Goal: Task Accomplishment & Management: Use online tool/utility

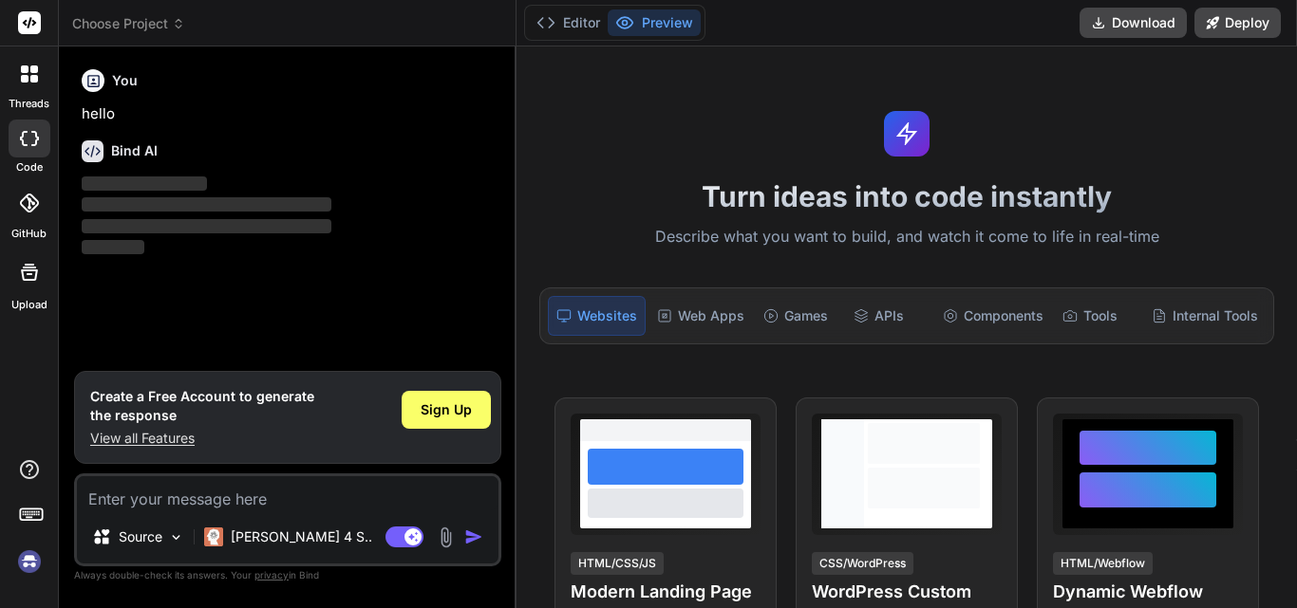
click at [32, 570] on img at bounding box center [29, 562] width 32 height 32
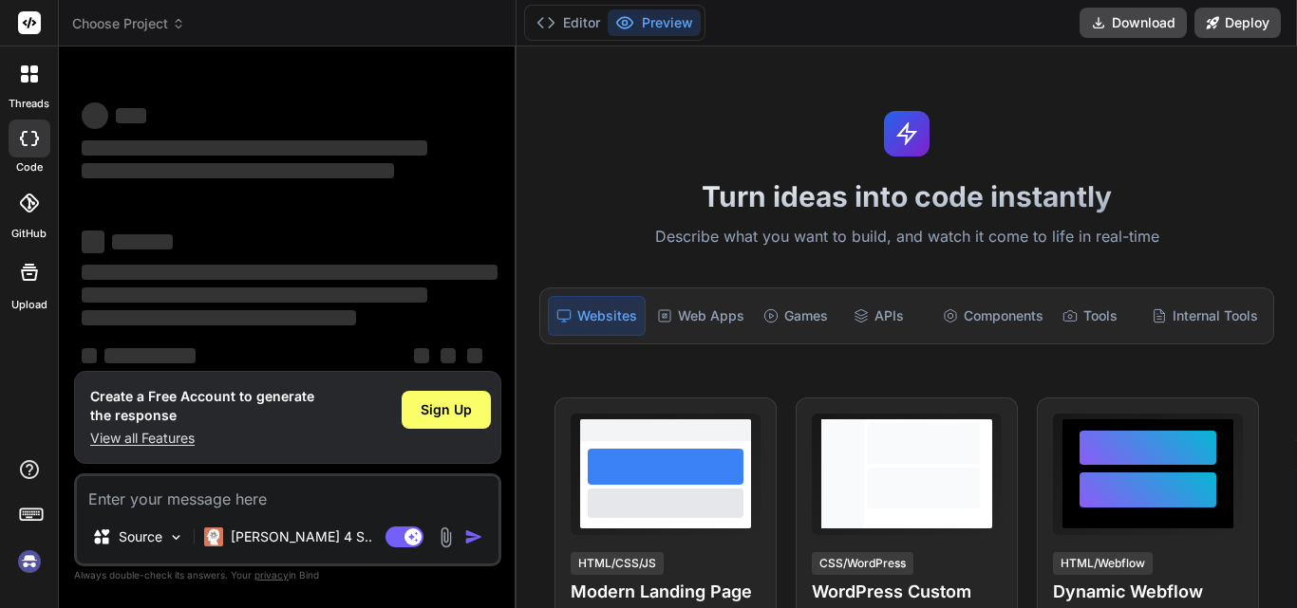
scroll to position [36, 0]
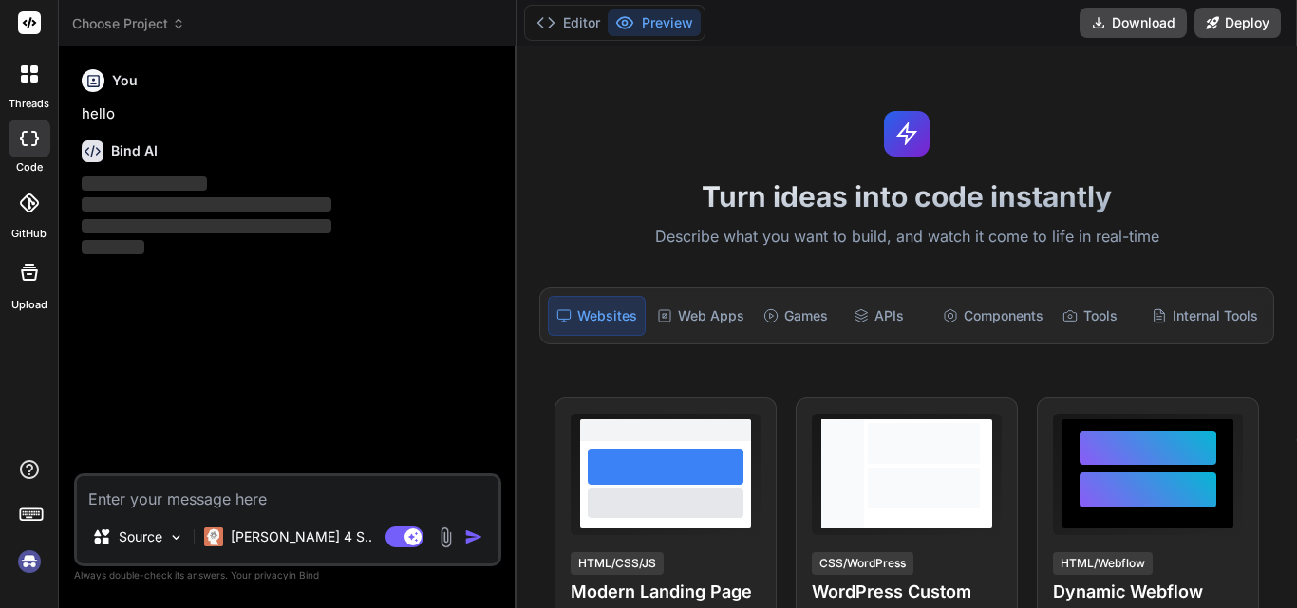
click at [123, 478] on textarea at bounding box center [287, 494] width 421 height 34
type textarea "x"
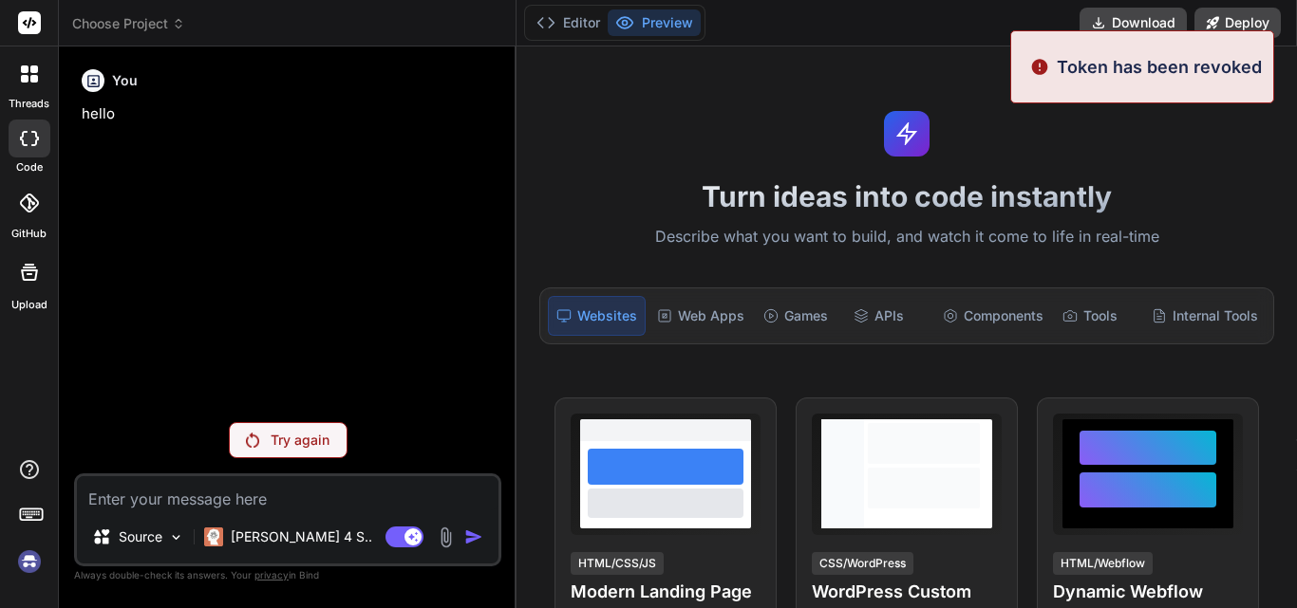
type textarea "h"
type textarea "x"
type textarea "hi"
type textarea "x"
type textarea "hi"
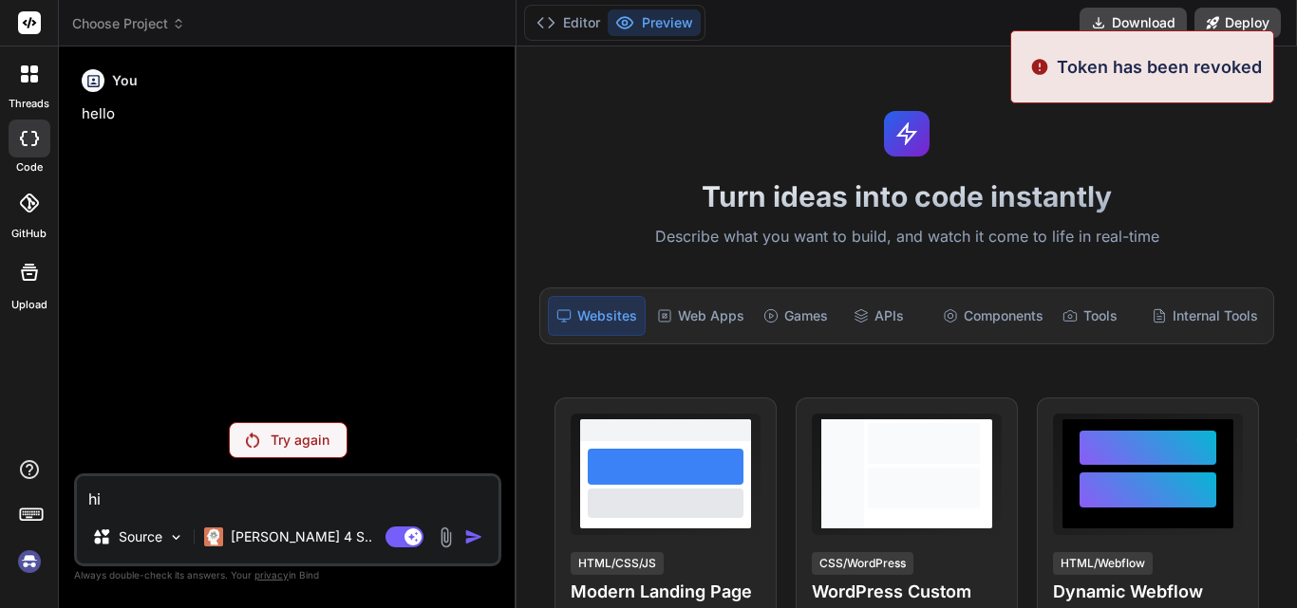
type textarea "x"
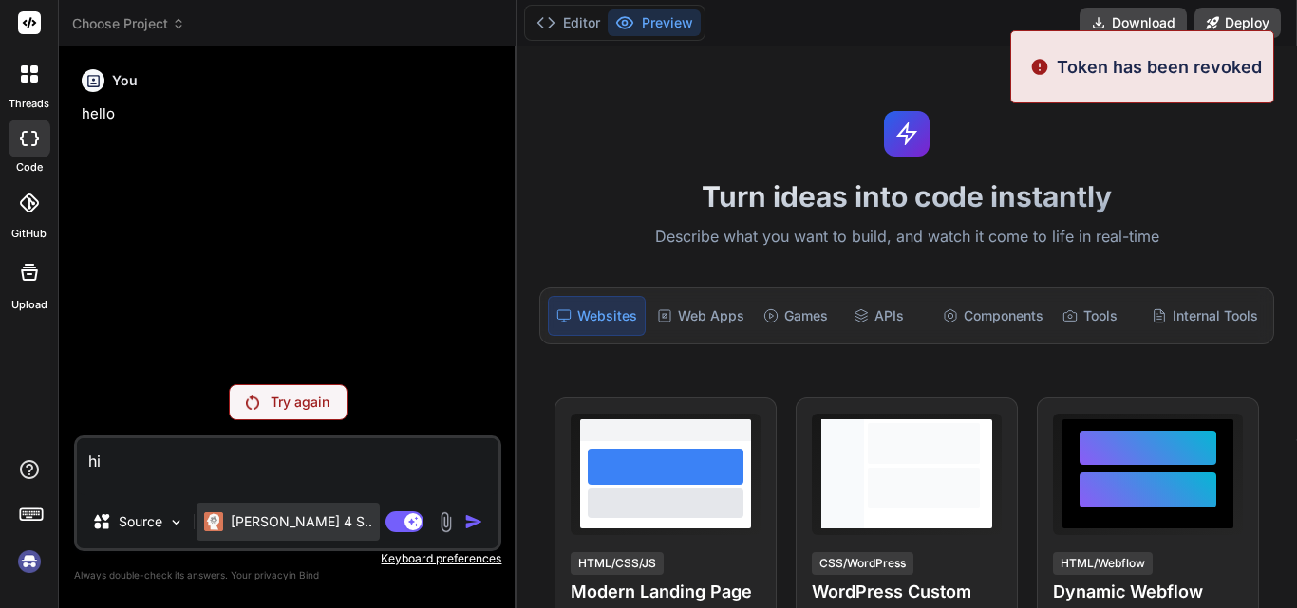
type textarea "hi"
click at [244, 522] on p "Claude 4 S.." at bounding box center [301, 522] width 141 height 19
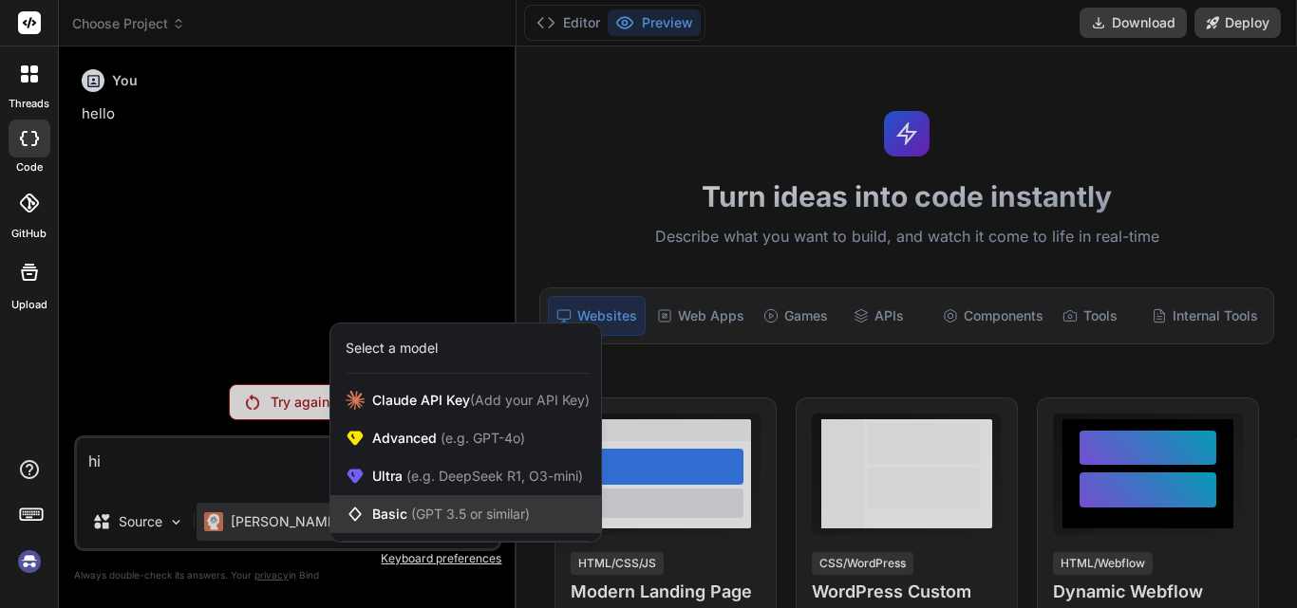
click at [405, 518] on span "Basic (GPT 3.5 or similar)" at bounding box center [451, 514] width 158 height 19
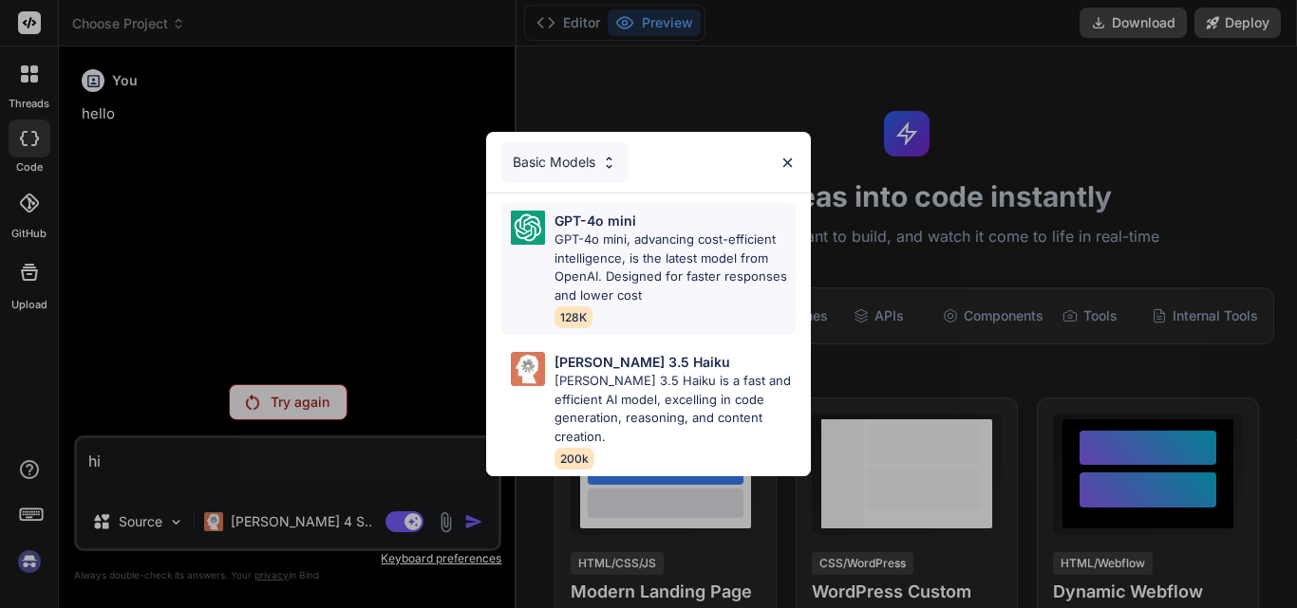
click at [572, 239] on p "GPT-4o mini, advancing cost-efficient intelligence, is the latest model from Op…" at bounding box center [674, 268] width 241 height 74
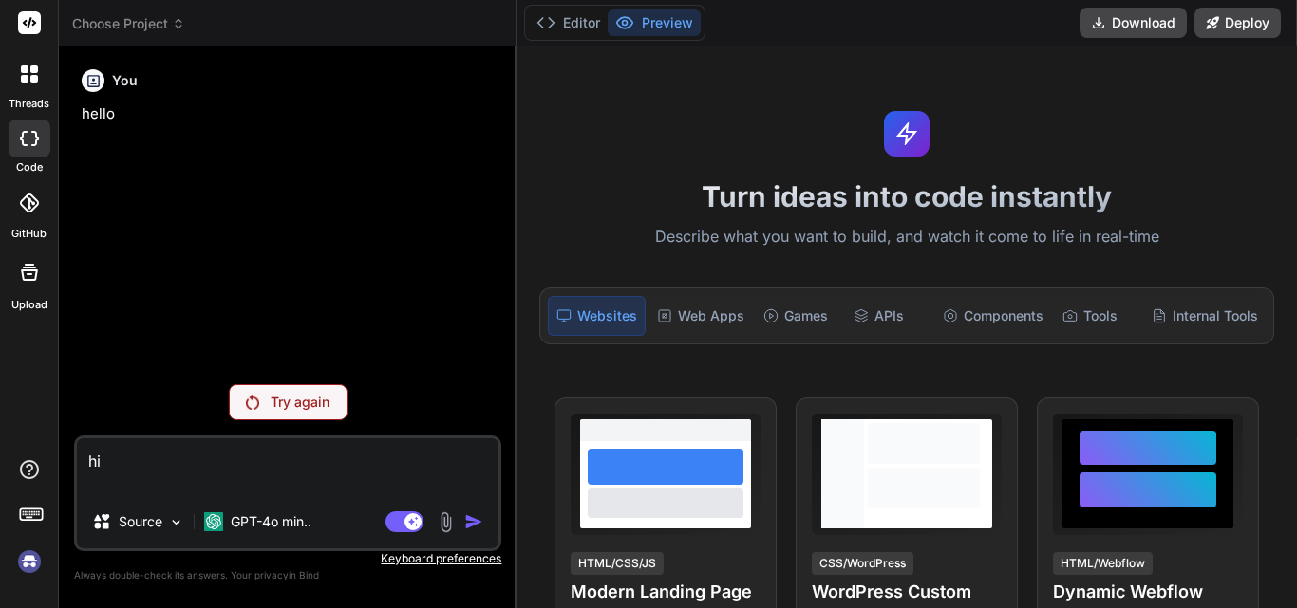
click at [293, 403] on p "Try again" at bounding box center [300, 402] width 59 height 19
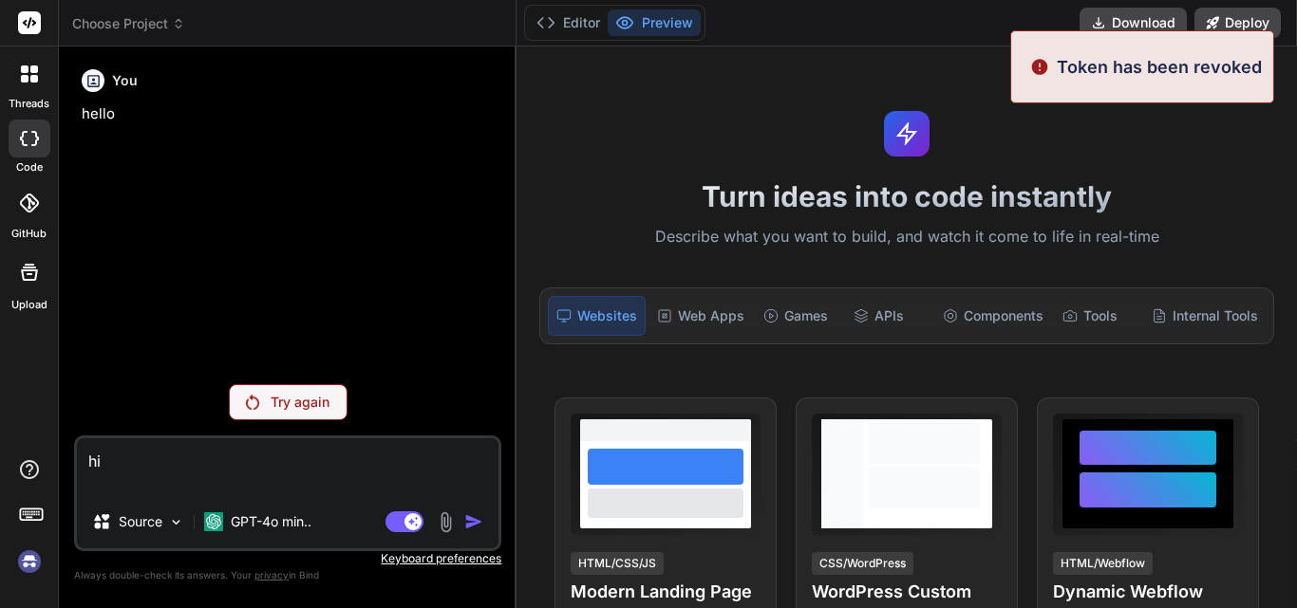
click at [277, 398] on p "Try again" at bounding box center [300, 402] width 59 height 19
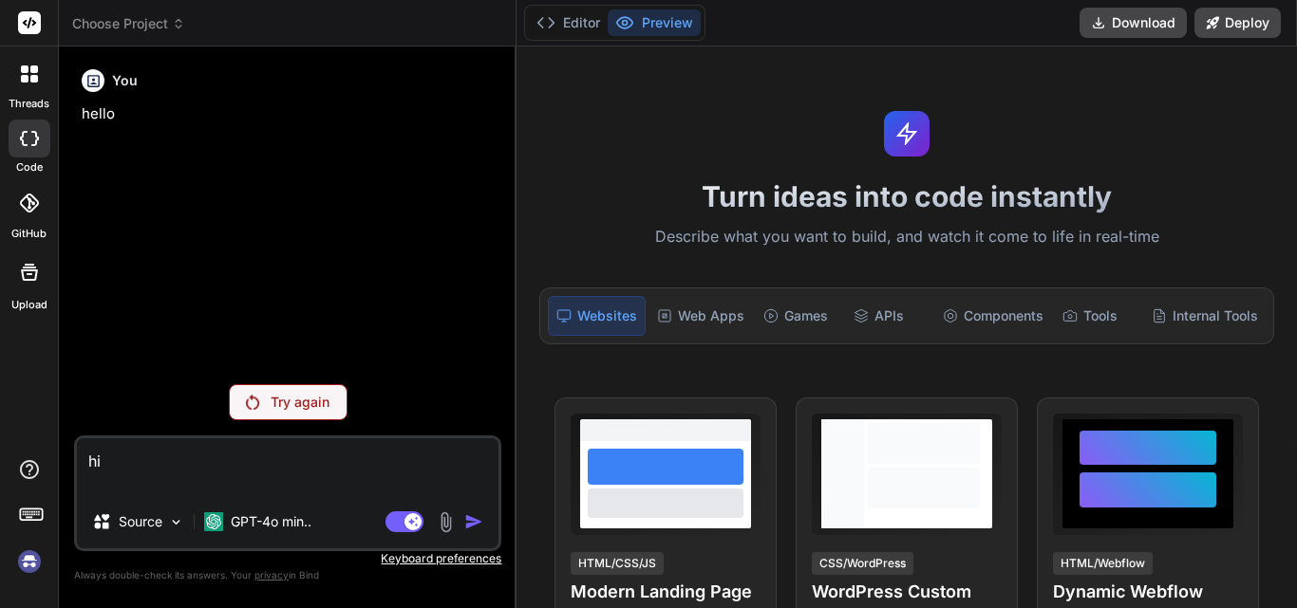
click at [194, 462] on textarea "hi" at bounding box center [287, 467] width 421 height 57
click at [26, 567] on img at bounding box center [29, 562] width 32 height 32
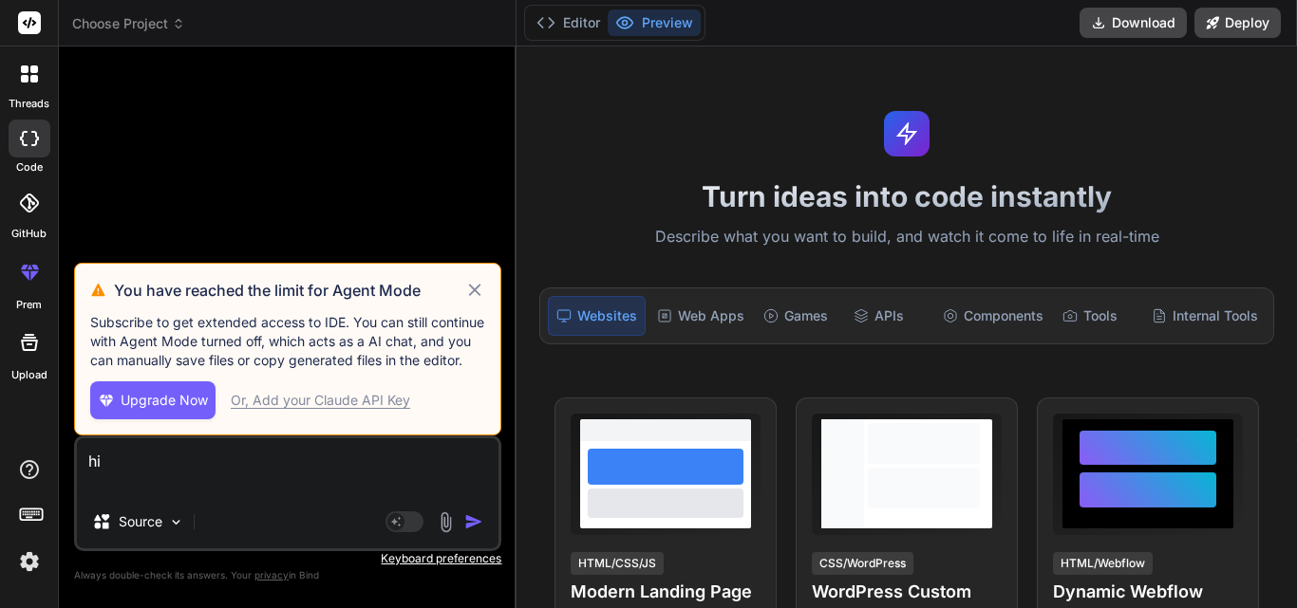
click at [472, 523] on img "button" at bounding box center [473, 522] width 19 height 19
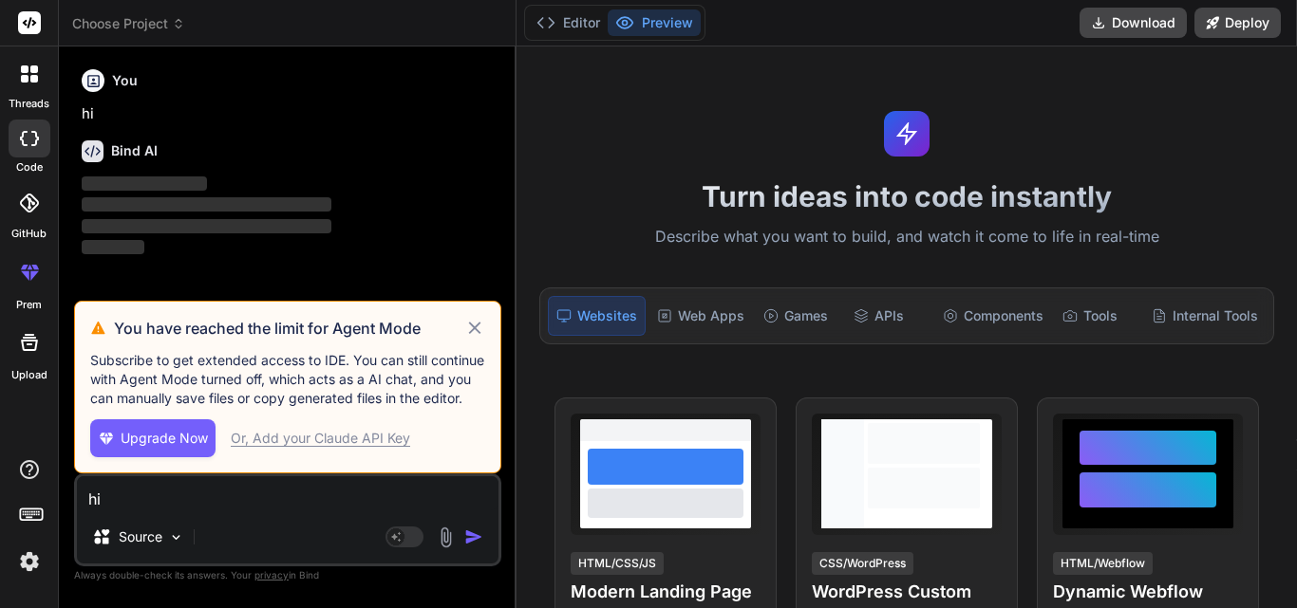
click at [475, 317] on icon at bounding box center [475, 328] width 22 height 23
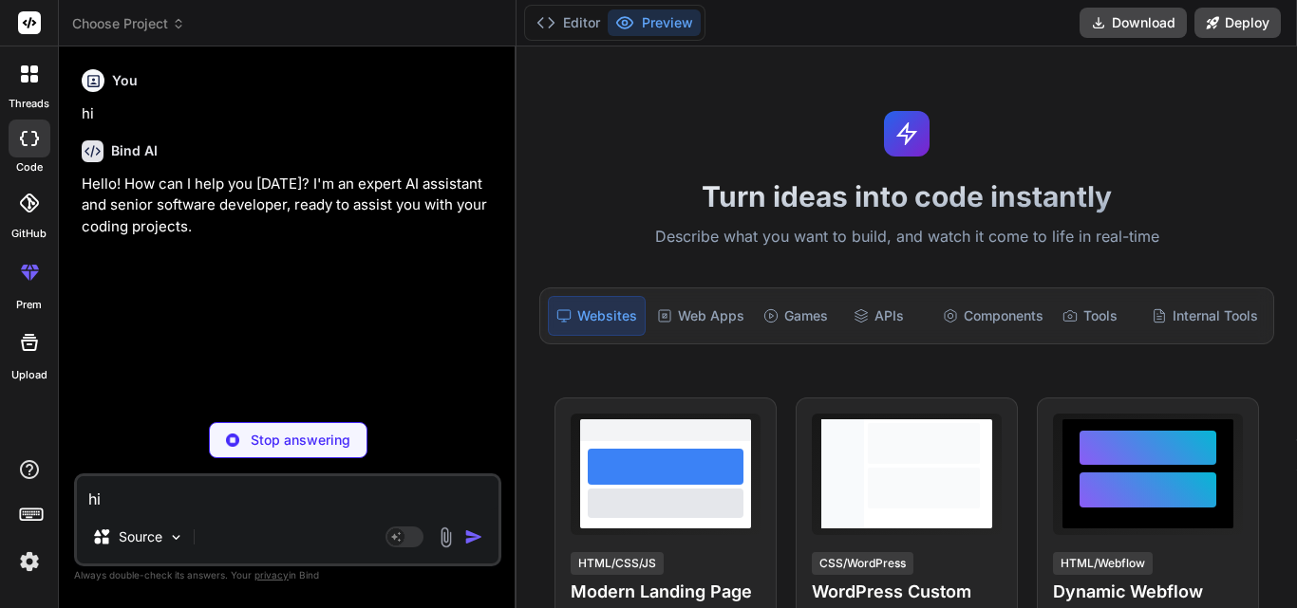
type textarea "x"
click at [186, 497] on textarea "hi" at bounding box center [287, 494] width 421 height 34
click at [158, 502] on textarea "hi" at bounding box center [287, 494] width 421 height 34
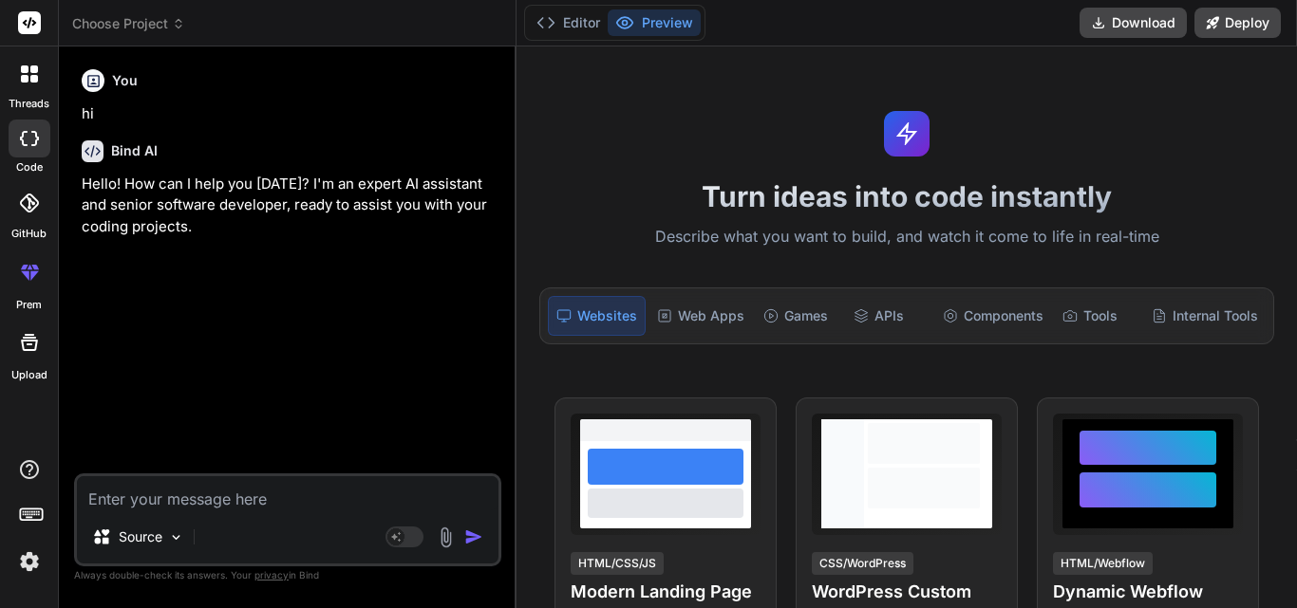
paste textarea "Hi Randall, Hope you are doing great. Please find the flow of institutional Mod…"
type textarea "Hi Randall, Hope you are doing great. Please find the flow of institutional Mod…"
type textarea "x"
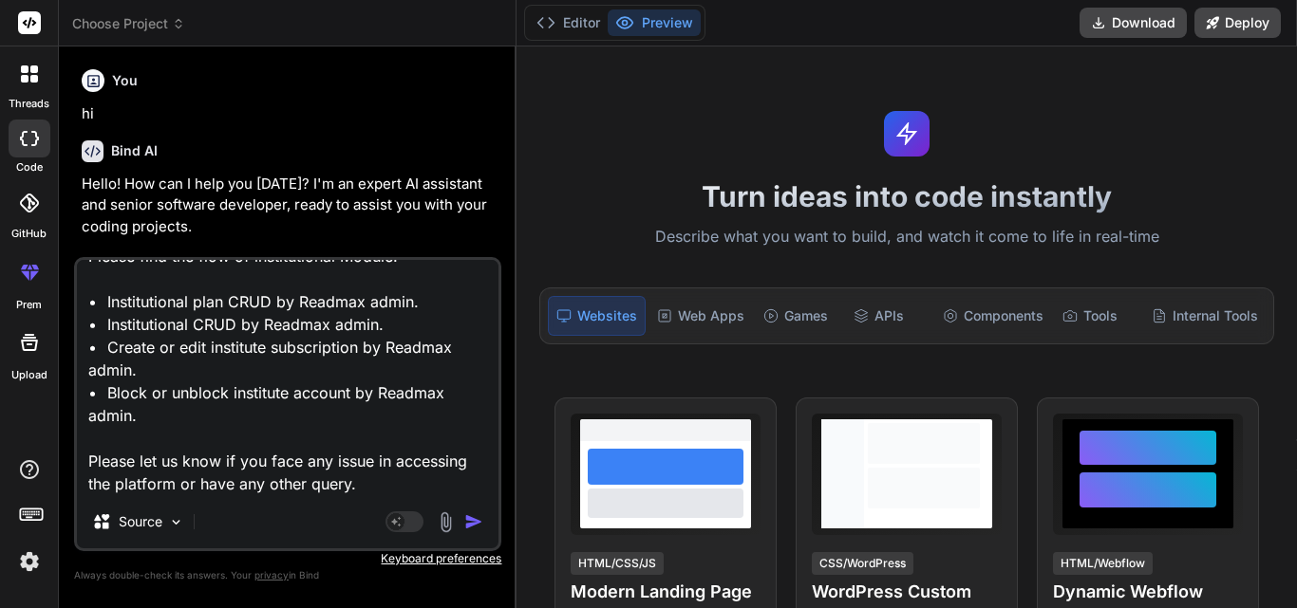
type textarea "Hi Randall, Hope you are doing great. Please find the flow of institutional Mod…"
type textarea "x"
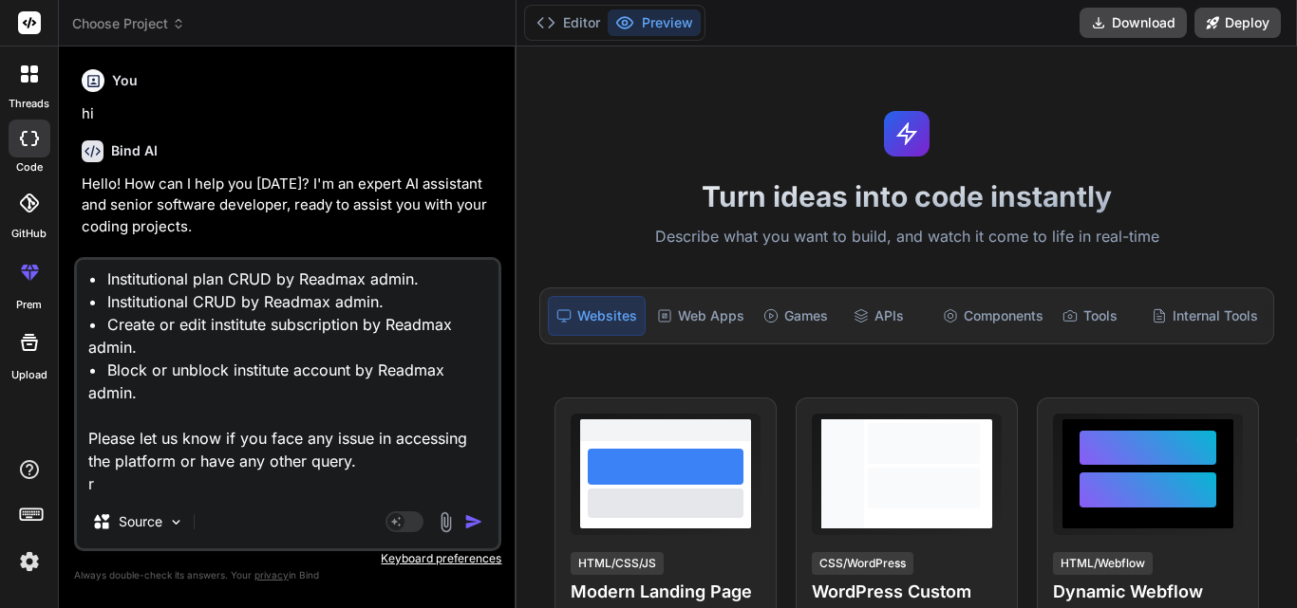
type textarea "Hi Randall, Hope you are doing great. Please find the flow of institutional Mod…"
type textarea "x"
type textarea "Hi Randall, Hope you are doing great. Please find the flow of institutional Mod…"
type textarea "x"
type textarea "Hi Randall, Hope you are doing great. Please find the flow of institutional Mod…"
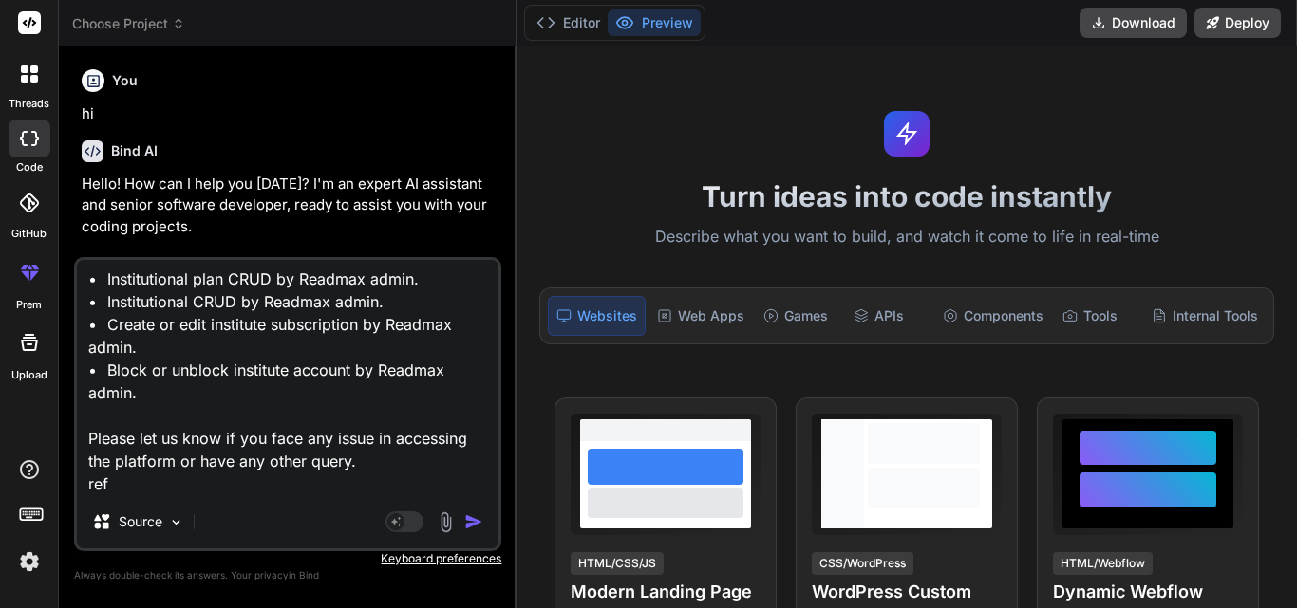
type textarea "x"
type textarea "Hi Randall, Hope you are doing great. Please find the flow of institutional Mod…"
type textarea "x"
type textarea "Hi Randall, Hope you are doing great. Please find the flow of institutional Mod…"
type textarea "x"
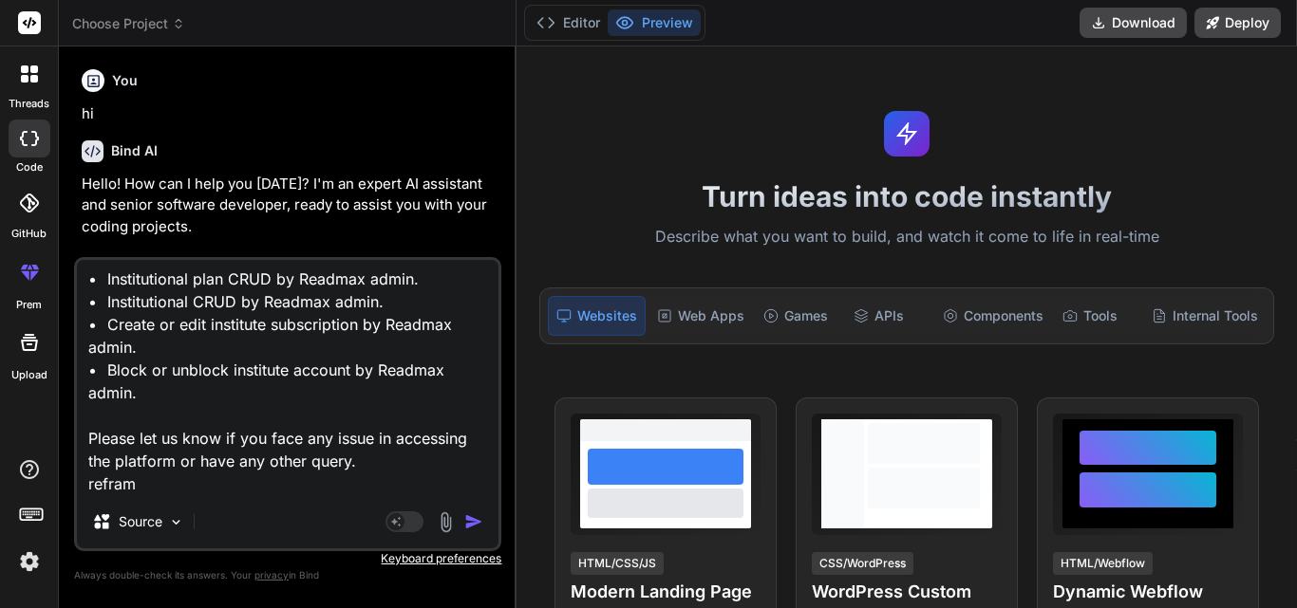
type textarea "Hi Randall, Hope you are doing great. Please find the flow of institutional Mod…"
type textarea "x"
type textarea "Hi Randall, Hope you are doing great. Please find the flow of institutional Mod…"
type textarea "x"
type textarea "Hi Randall, Hope you are doing great. Please find the flow of institutional Mod…"
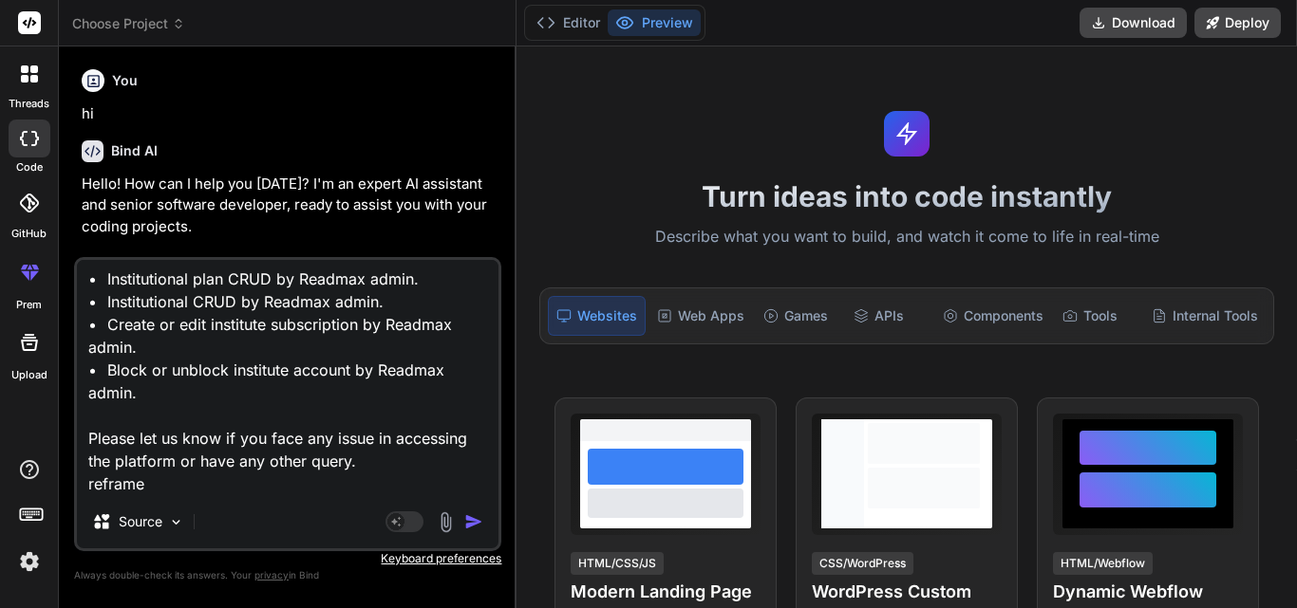
type textarea "x"
type textarea "Hi Randall, Hope you are doing great. Please find the flow of institutional Mod…"
type textarea "x"
type textarea "Hi Randall, Hope you are doing great. Please find the flow of institutional Mod…"
type textarea "x"
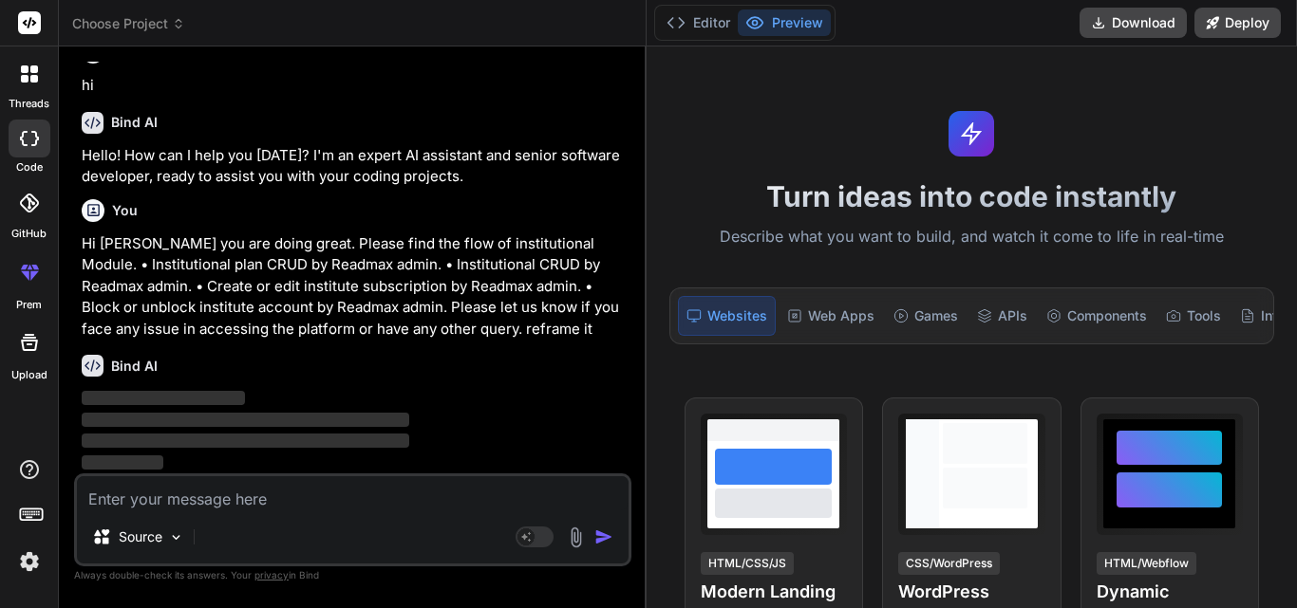
scroll to position [8, 0]
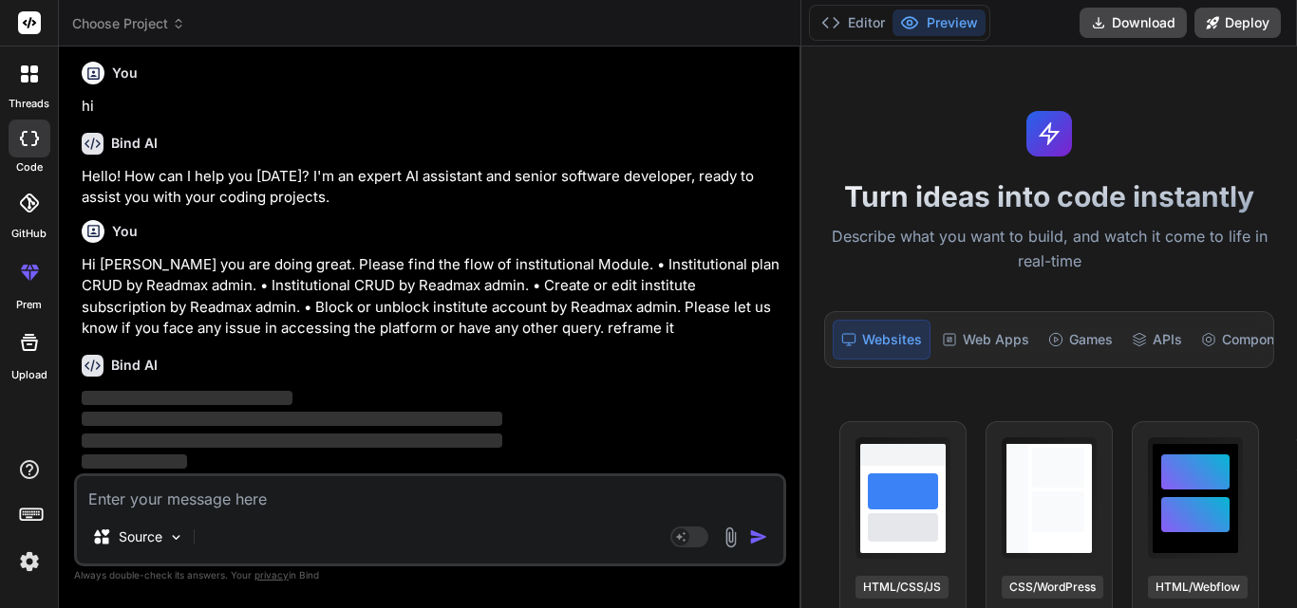
drag, startPoint x: 514, startPoint y: 196, endPoint x: 908, endPoint y: 202, distance: 394.0
click at [908, 202] on div "threads code GitHub prem Upload Choose Project Created with Pixso. Bind AI Web …" at bounding box center [648, 304] width 1297 height 608
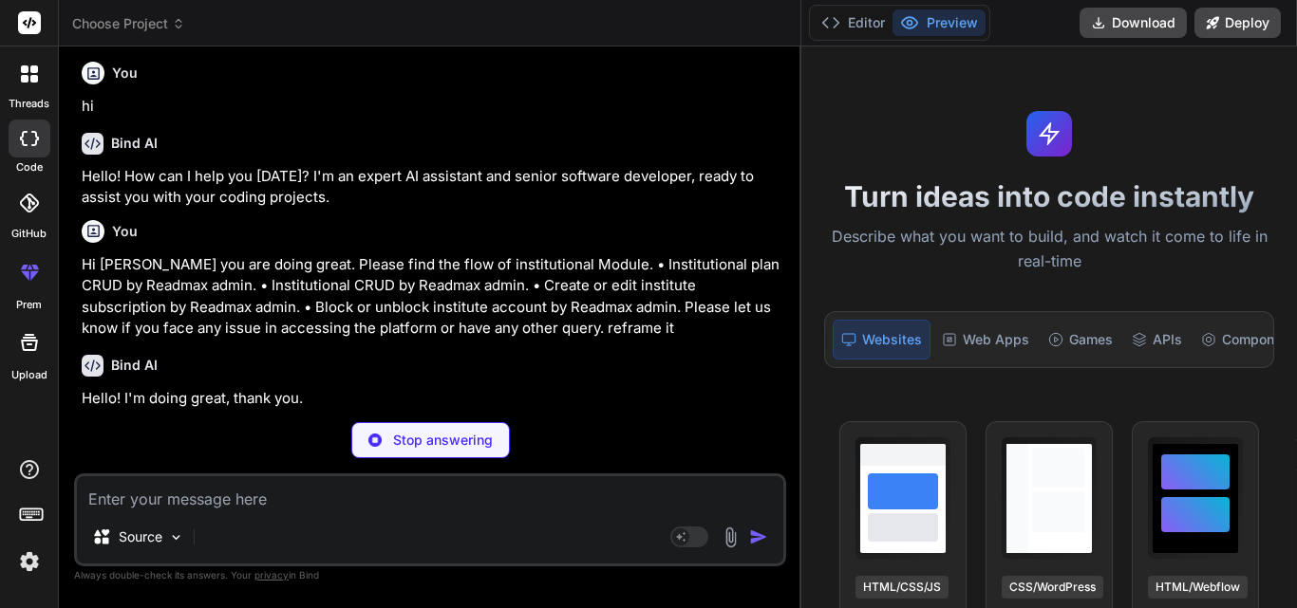
scroll to position [0, 0]
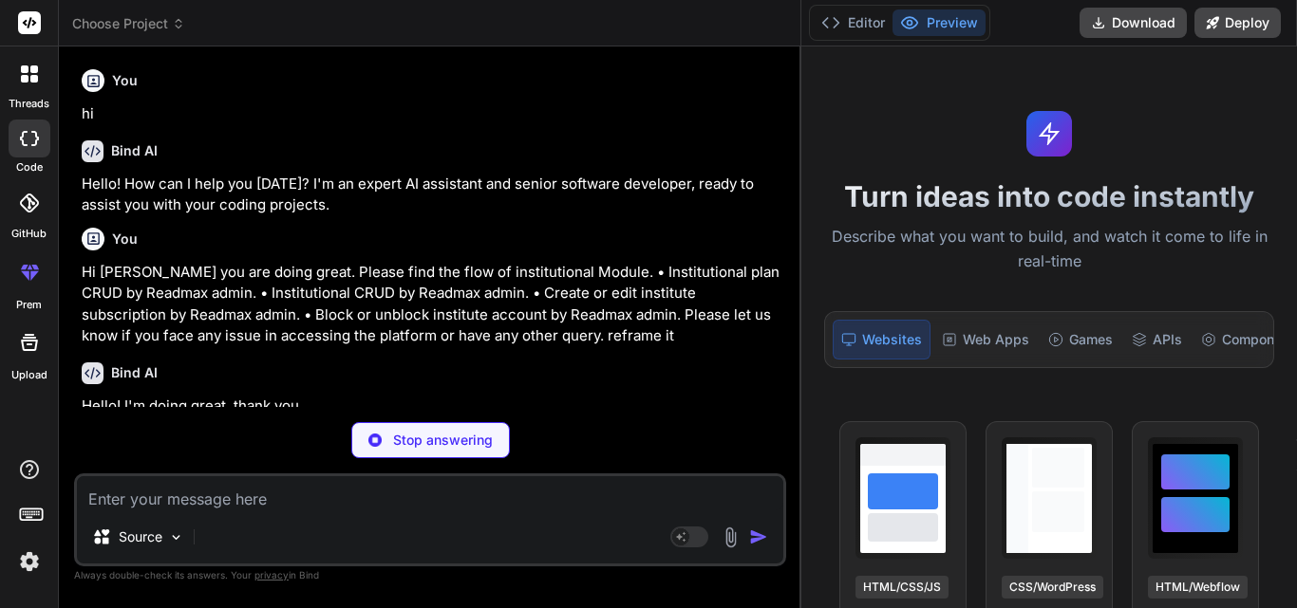
type textarea "x"
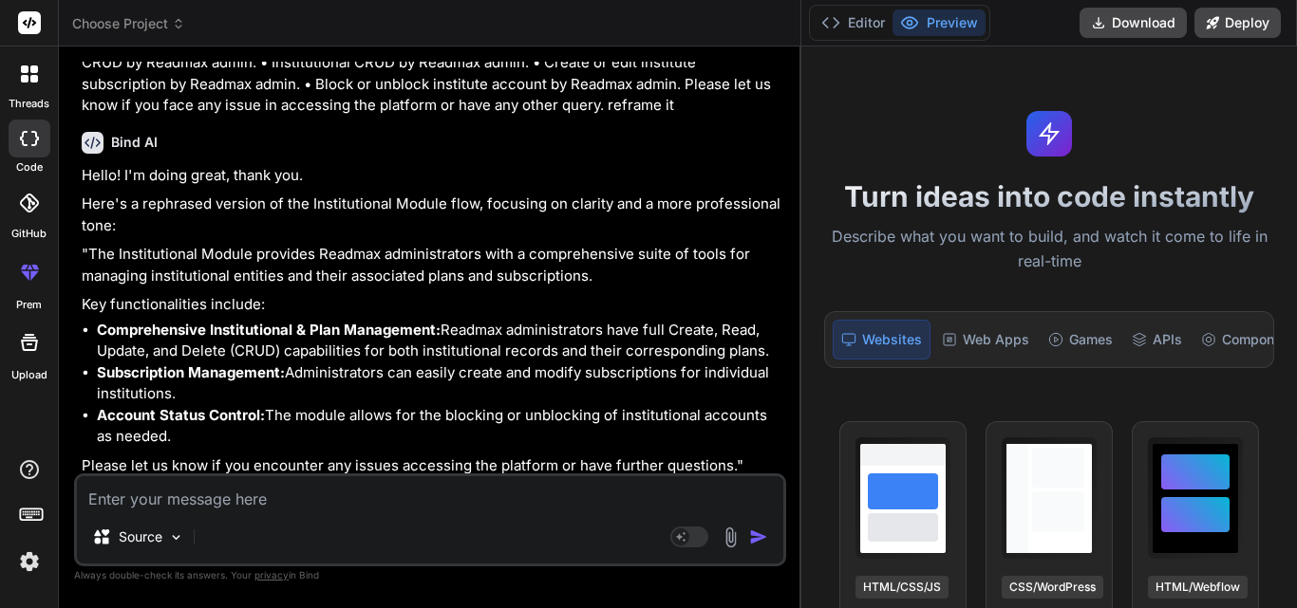
scroll to position [237, 0]
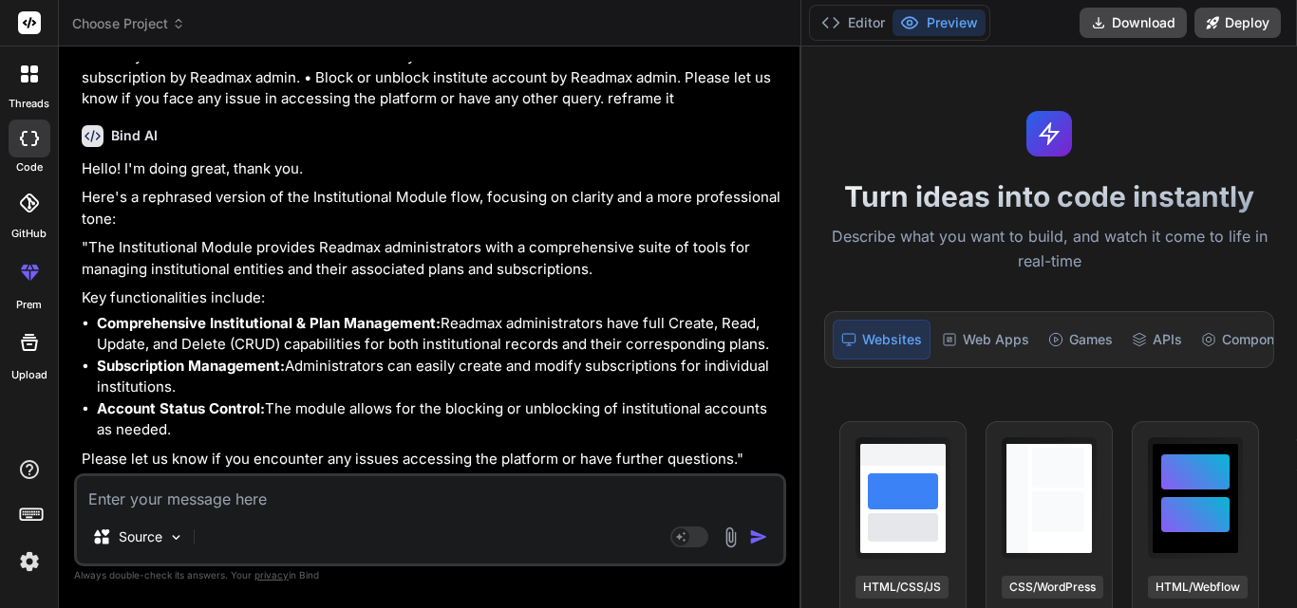
drag, startPoint x: 180, startPoint y: 384, endPoint x: 95, endPoint y: 363, distance: 88.2
click at [95, 363] on ul "Comprehensive Institutional & Plan Management: Readmax administrators have full…" at bounding box center [432, 377] width 701 height 128
click at [212, 502] on textarea at bounding box center [430, 494] width 706 height 34
paste textarea "• Institutional plan CRUD by Readmax admin. • Institutional CRUD by Readmax adm…"
type textarea "• Institutional plan CRUD by Readmax admin. • Institutional CRUD by Readmax adm…"
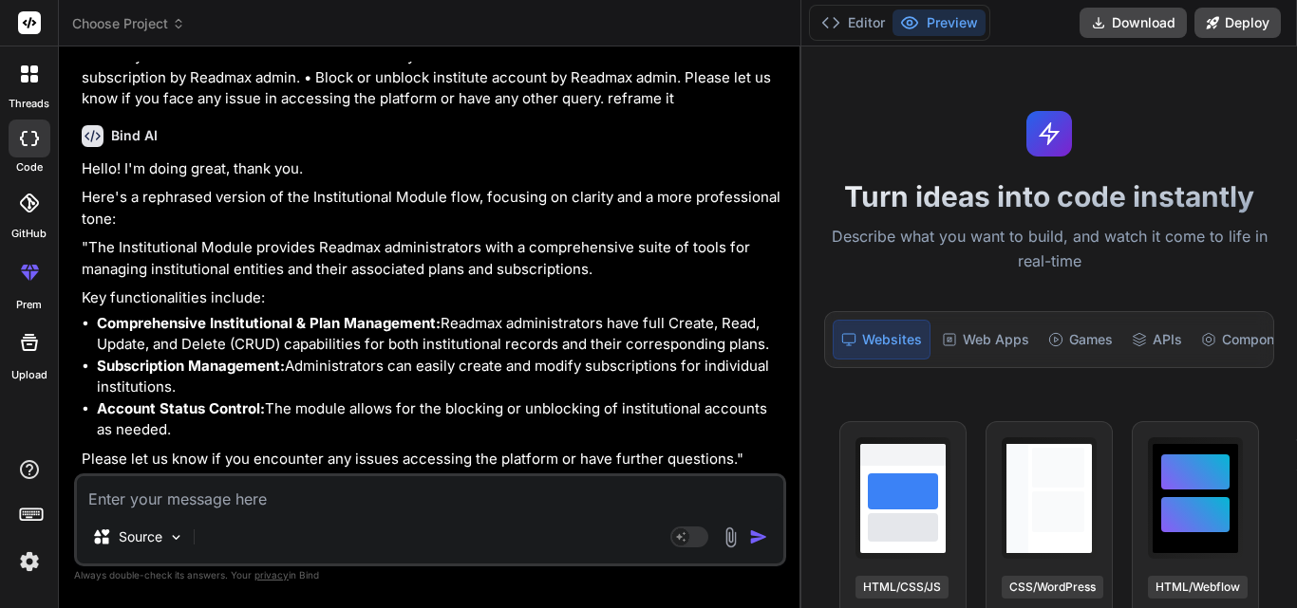
type textarea "x"
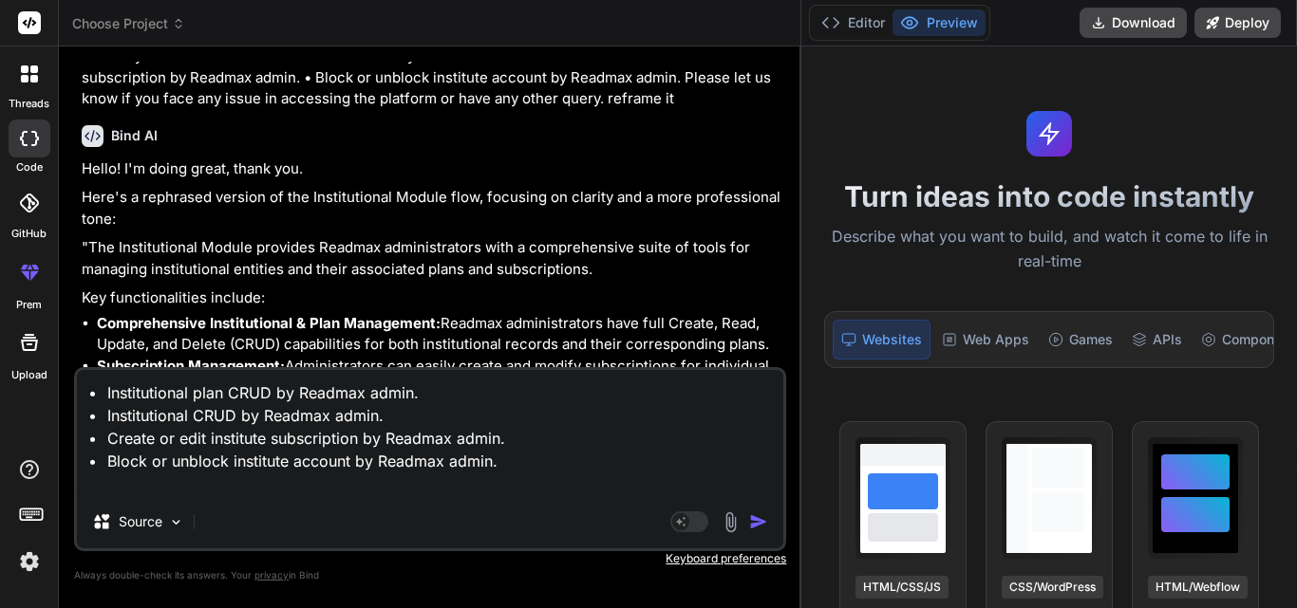
type textarea "• Institutional plan CRUD by Readmax admin. • Institutional CRUD by Readmax adm…"
type textarea "x"
type textarea "• Institutional plan CRUD by Readmax admin. • Institutional CRUD by Readmax adm…"
type textarea "x"
type textarea "• Institutional plan CRUD by Readmax admin. • Institutional CRUD by Readmax adm…"
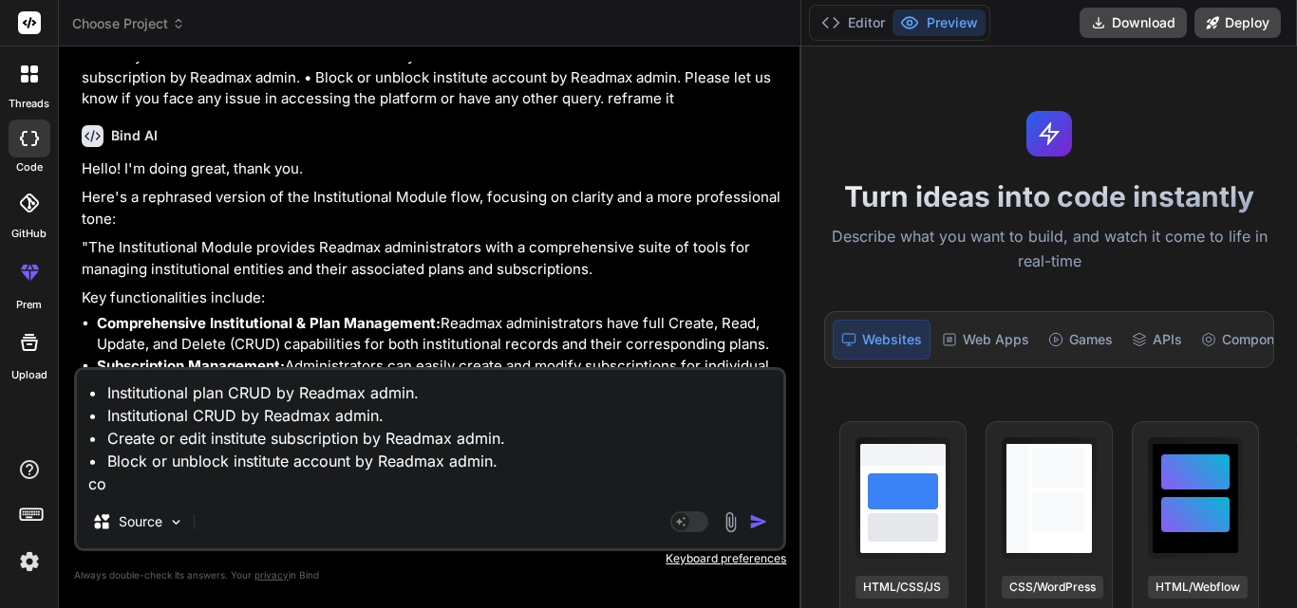
type textarea "x"
type textarea "• Institutional plan CRUD by Readmax admin. • Institutional CRUD by Readmax adm…"
type textarea "x"
type textarea "• Institutional plan CRUD by Readmax admin. • Institutional CRUD by Readmax adm…"
type textarea "x"
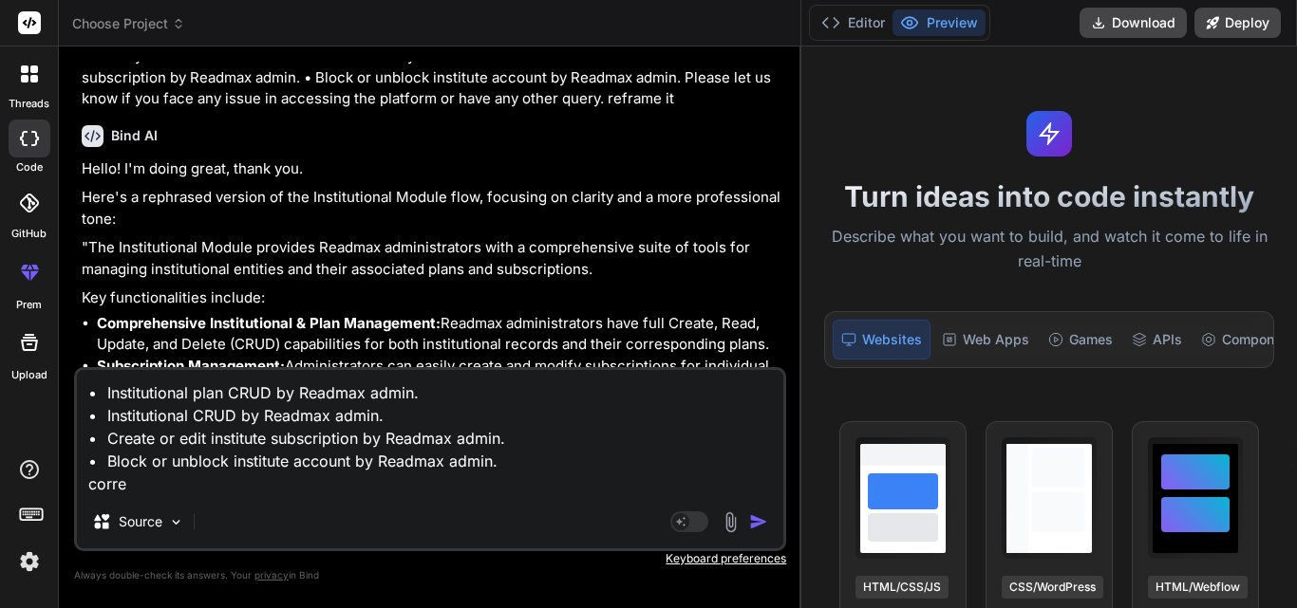
type textarea "• Institutional plan CRUD by Readmax admin. • Institutional CRUD by Readmax adm…"
type textarea "x"
type textarea "• Institutional plan CRUD by Readmax admin. • Institutional CRUD by Readmax adm…"
type textarea "x"
type textarea "• Institutional plan CRUD by Readmax admin. • Institutional CRUD by Readmax adm…"
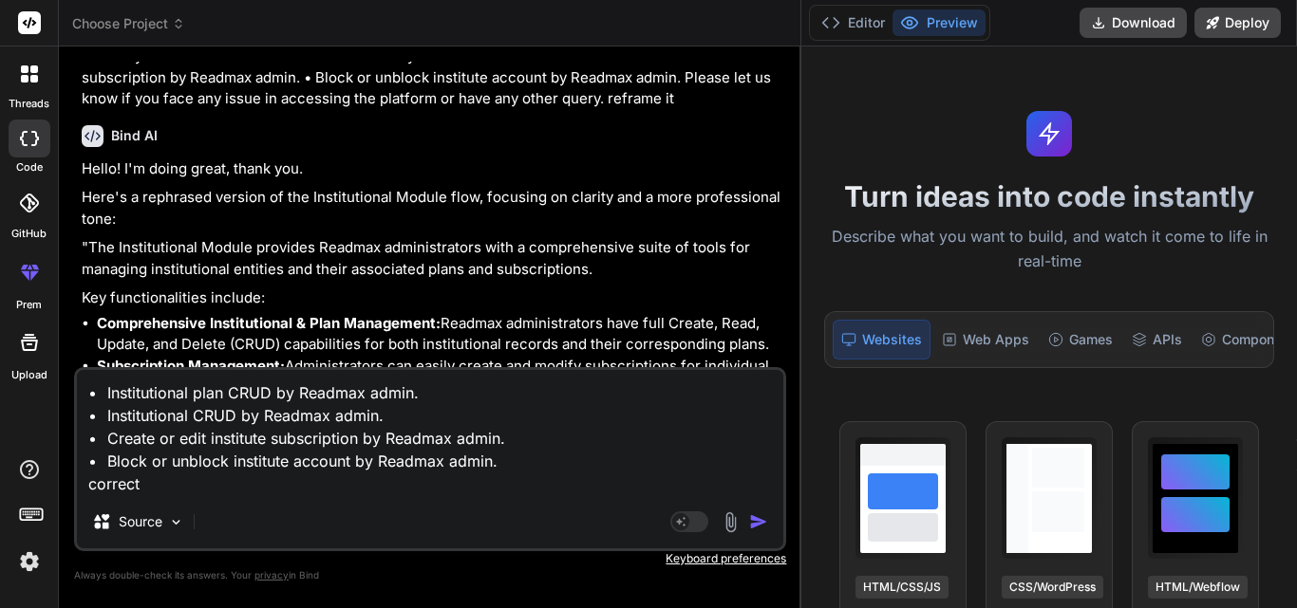
type textarea "x"
type textarea "• Institutional plan CRUD by Readmax admin. • Institutional CRUD by Readmax adm…"
type textarea "x"
type textarea "• Institutional plan CRUD by Readmax admin. • Institutional CRUD by Readmax adm…"
type textarea "x"
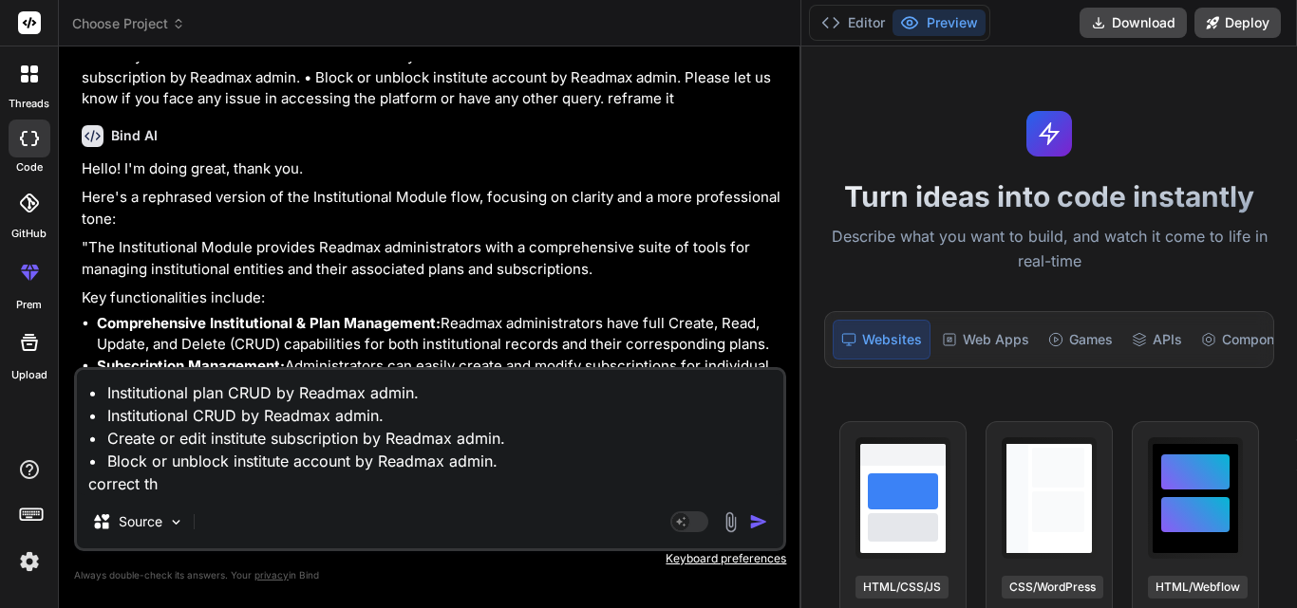
type textarea "• Institutional plan CRUD by Readmax admin. • Institutional CRUD by Readmax adm…"
type textarea "x"
type textarea "• Institutional plan CRUD by Readmax admin. • Institutional CRUD by Readmax adm…"
type textarea "x"
type textarea "• Institutional plan CRUD by Readmax admin. • Institutional CRUD by Readmax adm…"
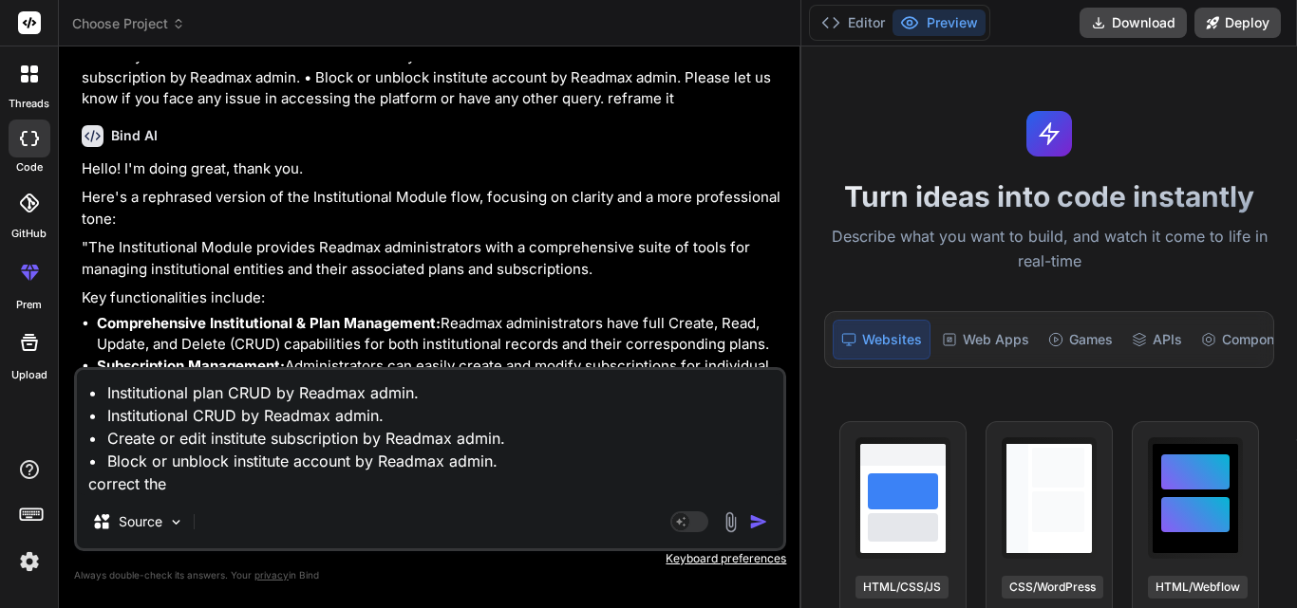
type textarea "x"
type textarea "• Institutional plan CRUD by Readmax admin. • Institutional CRUD by Readmax adm…"
type textarea "x"
type textarea "• Institutional plan CRUD by Readmax admin. • Institutional CRUD by Readmax adm…"
type textarea "x"
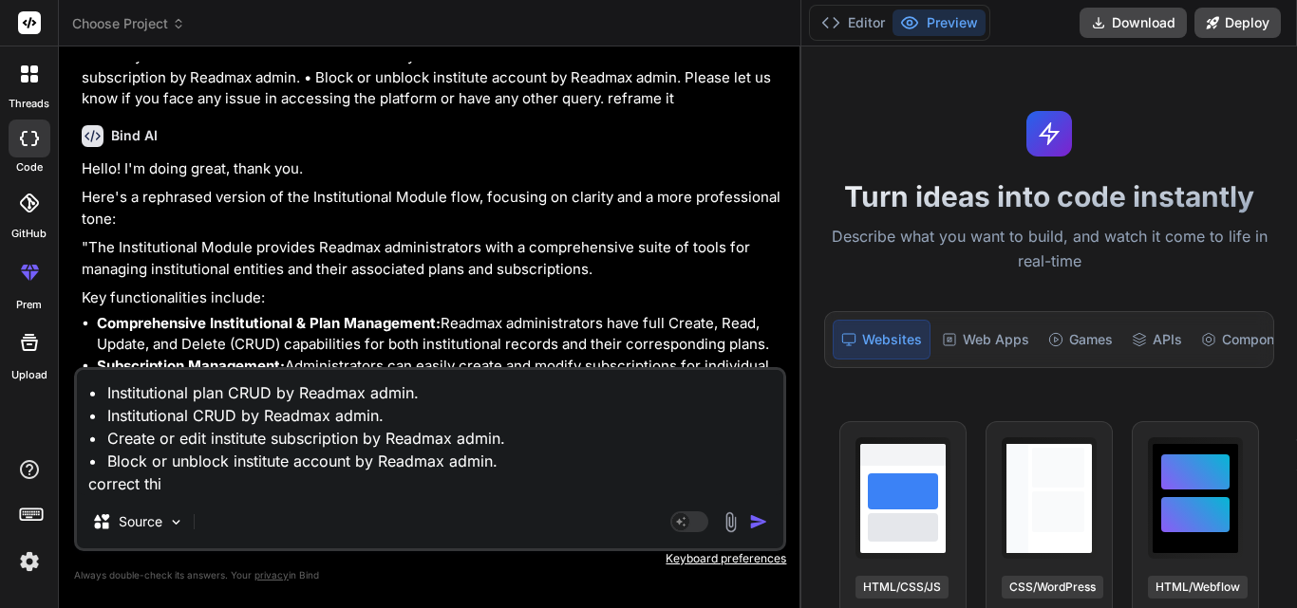
type textarea "• Institutional plan CRUD by Readmax admin. • Institutional CRUD by Readmax adm…"
type textarea "x"
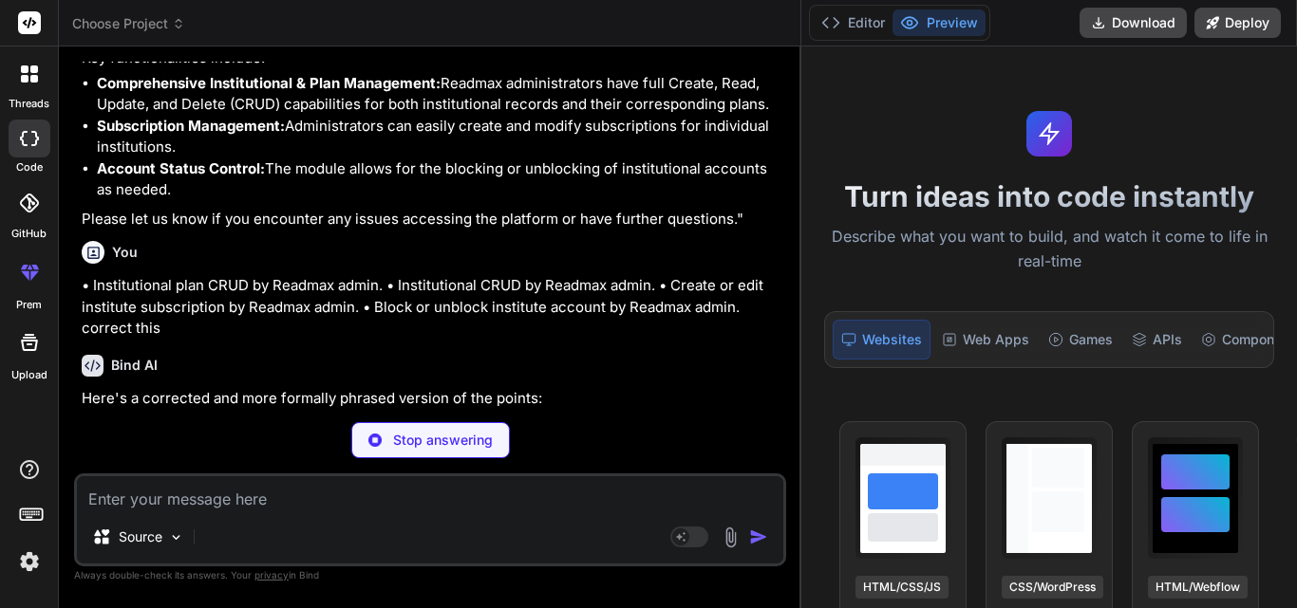
scroll to position [477, 0]
type textarea "x"
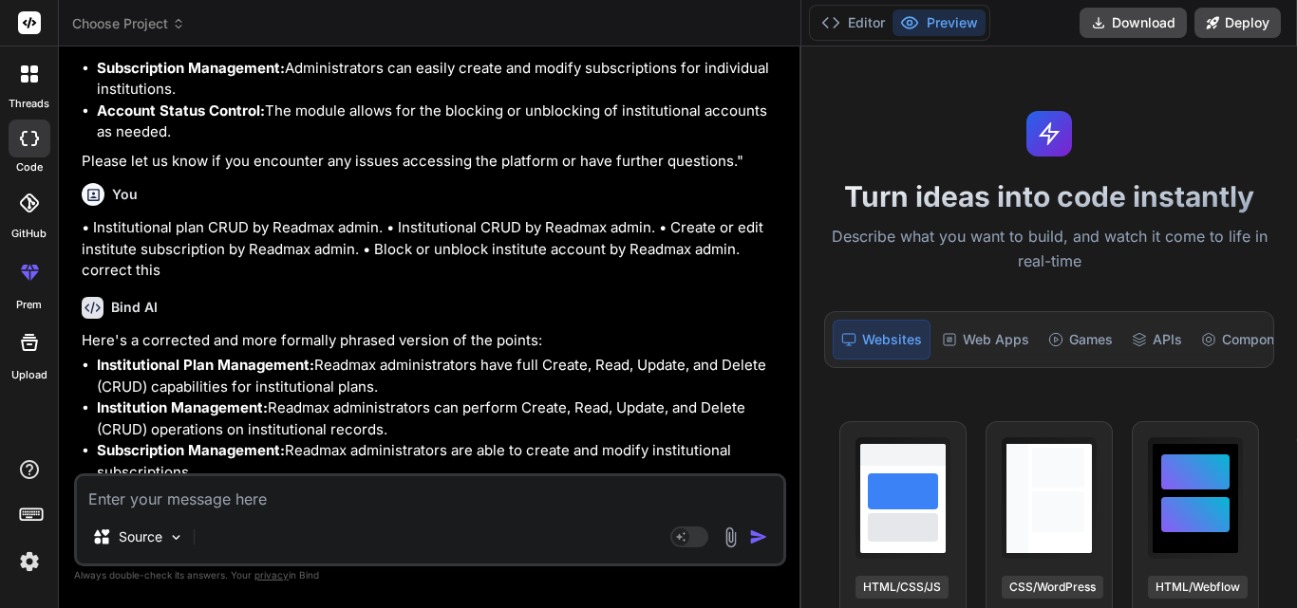
scroll to position [567, 0]
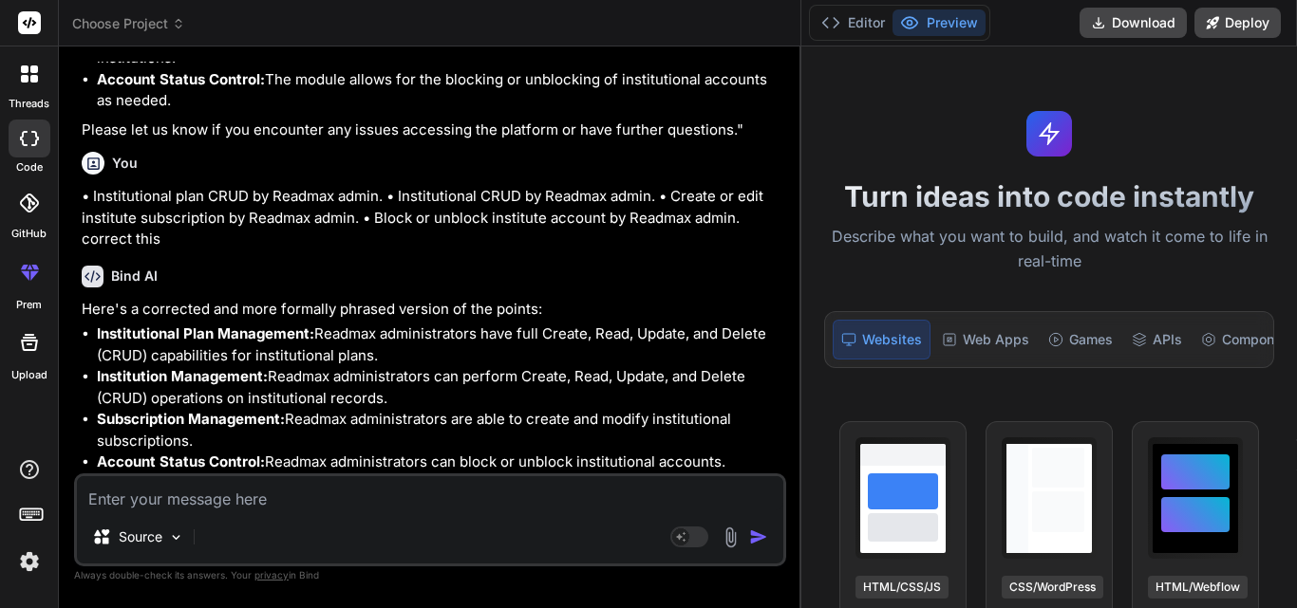
drag, startPoint x: 377, startPoint y: 357, endPoint x: 92, endPoint y: 332, distance: 285.8
click at [92, 332] on ul "Institutional Plan Management: Readmax administrators have full Create, Read, U…" at bounding box center [432, 399] width 701 height 150
copy li "Institutional Plan Management: Readmax administrators have full Create, Read, U…"
click at [411, 345] on li "Institutional Plan Management: Readmax administrators have full Create, Read, U…" at bounding box center [439, 345] width 685 height 43
drag, startPoint x: 386, startPoint y: 350, endPoint x: 315, endPoint y: 338, distance: 72.3
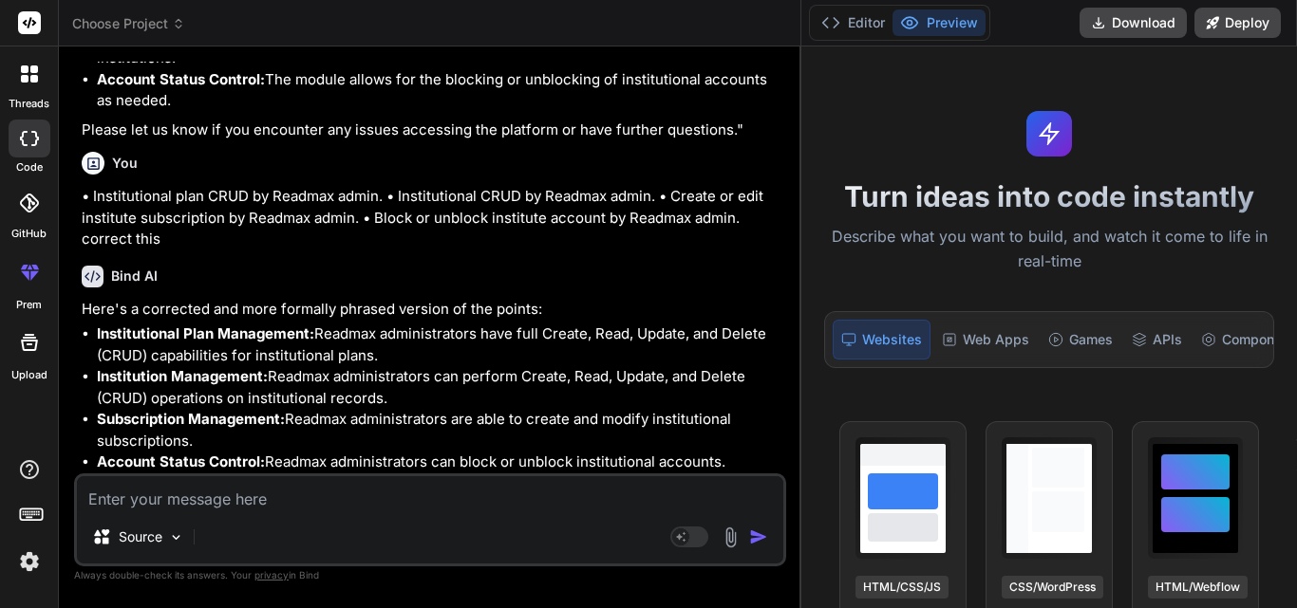
click at [315, 338] on li "Institutional Plan Management: Readmax administrators have full Create, Read, U…" at bounding box center [439, 345] width 685 height 43
click at [317, 338] on li "Institutional Plan Management: Readmax administrators have full Create, Read, U…" at bounding box center [439, 345] width 685 height 43
drag, startPoint x: 318, startPoint y: 335, endPoint x: 376, endPoint y: 351, distance: 60.1
click at [376, 351] on li "Institutional Plan Management: Readmax administrators have full Create, Read, U…" at bounding box center [439, 345] width 685 height 43
copy li "Readmax administrators have full Create, Read, Update, and Delete (CRUD) capabi…"
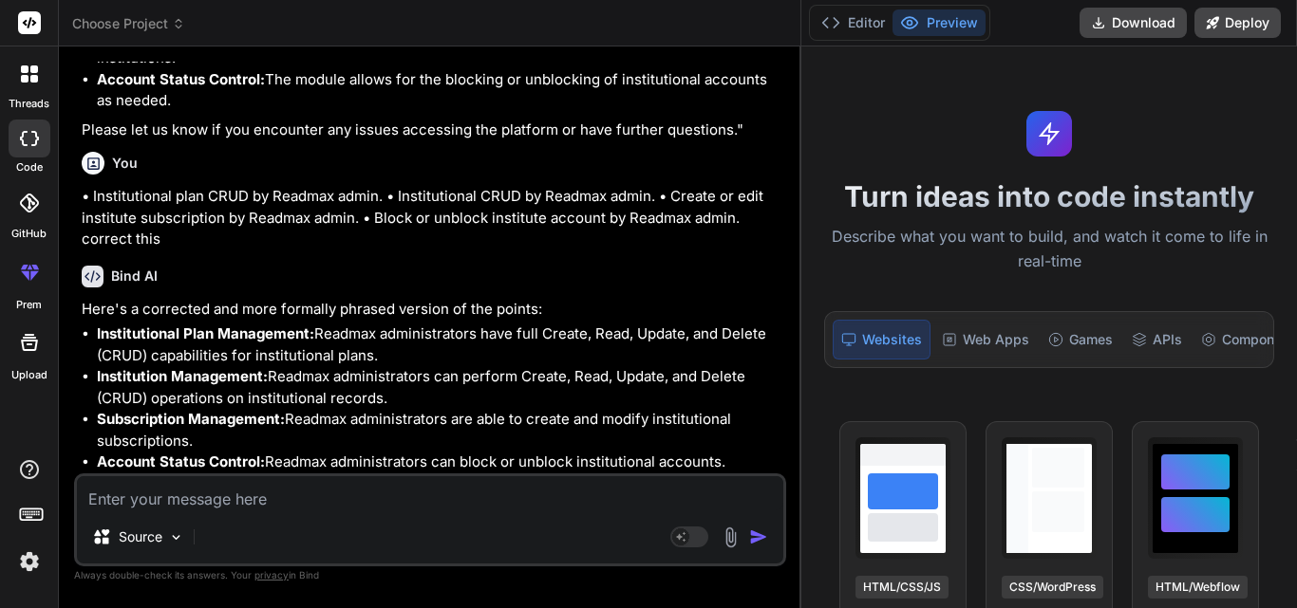
drag, startPoint x: 231, startPoint y: 368, endPoint x: 141, endPoint y: 377, distance: 89.6
click at [230, 369] on strong "Institution Management:" at bounding box center [182, 376] width 171 height 18
click at [110, 380] on strong "Institution Management:" at bounding box center [182, 376] width 171 height 18
drag, startPoint x: 96, startPoint y: 376, endPoint x: 388, endPoint y: 403, distance: 293.7
click at [388, 403] on ul "Institutional Plan Management: Readmax administrators have full Create, Read, U…" at bounding box center [432, 399] width 701 height 150
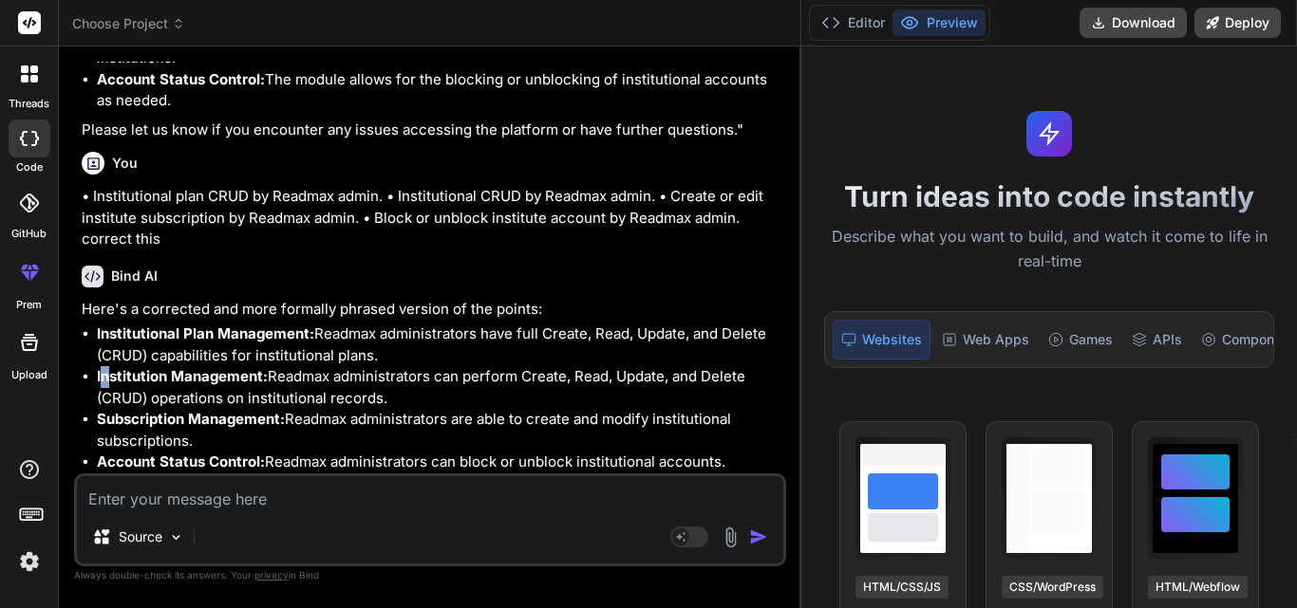
copy li "Institution Management: Readmax administrators can perform Create, Read, Update…"
click at [492, 416] on li "Subscription Management: Readmax administrators are able to create and modify i…" at bounding box center [439, 430] width 685 height 43
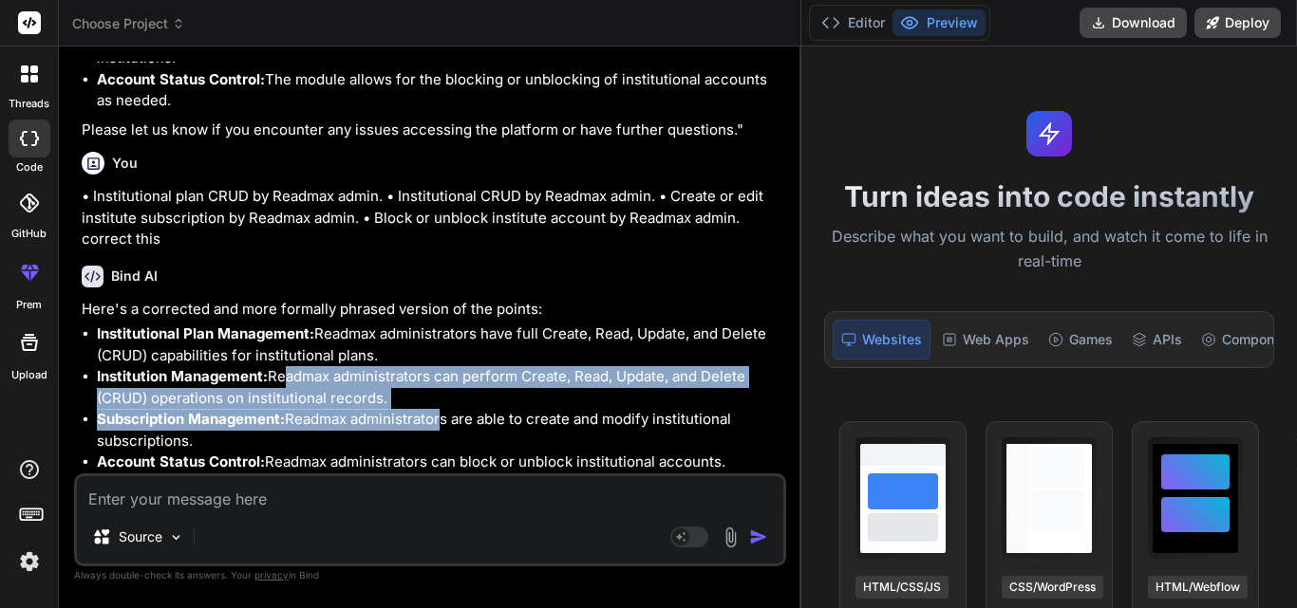
drag, startPoint x: 436, startPoint y: 415, endPoint x: 273, endPoint y: 378, distance: 166.5
click at [282, 375] on ul "Institutional Plan Management: Readmax administrators have full Create, Read, U…" at bounding box center [432, 399] width 701 height 150
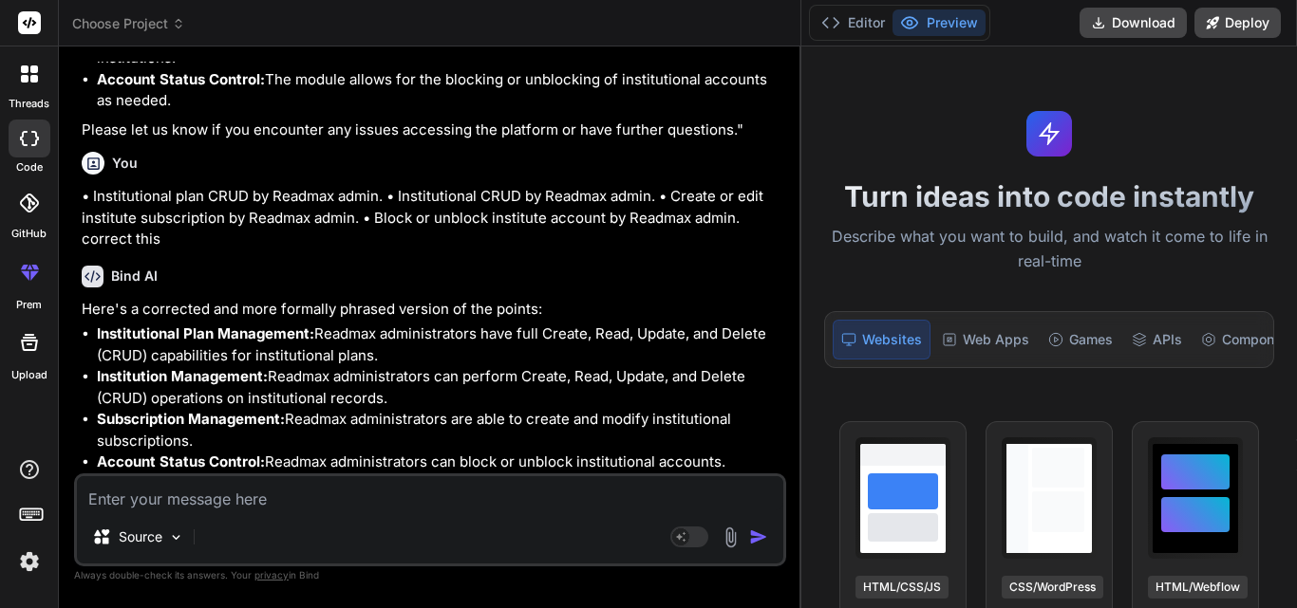
click at [271, 378] on li "Institution Management: Readmax administrators can perform Create, Read, Update…" at bounding box center [439, 387] width 685 height 43
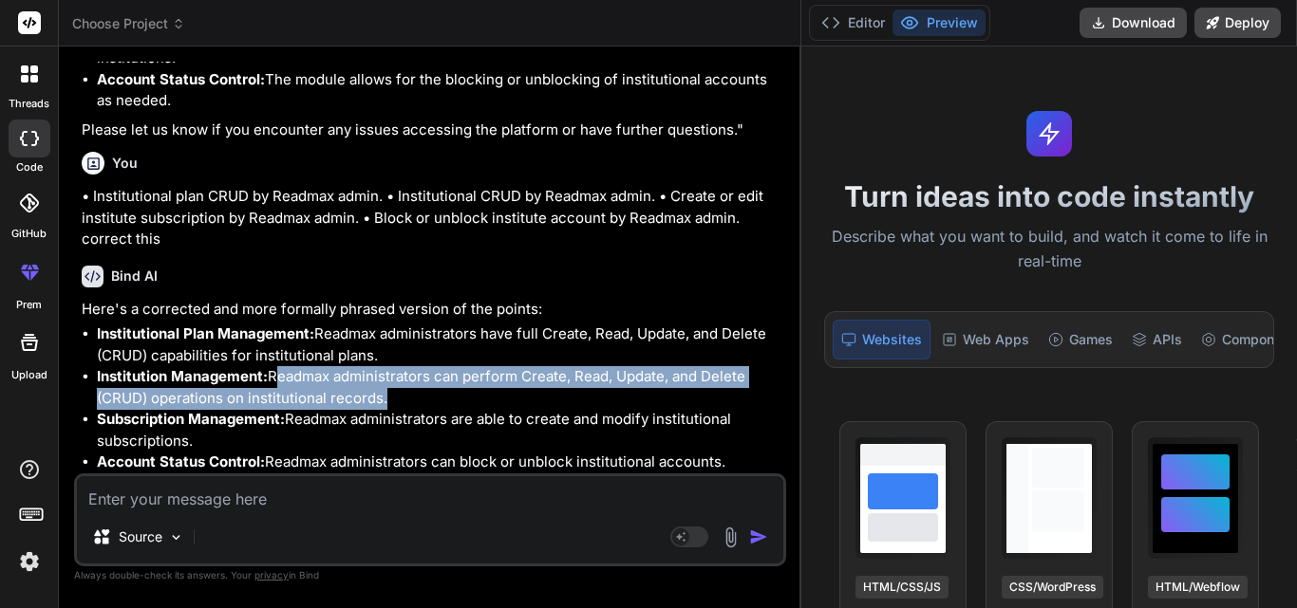
drag, startPoint x: 270, startPoint y: 375, endPoint x: 383, endPoint y: 395, distance: 114.7
click at [383, 395] on li "Institution Management: Readmax administrators can perform Create, Read, Update…" at bounding box center [439, 387] width 685 height 43
copy li "Readmax administrators can perform Create, Read, Update, and Delete (CRUD) oper…"
click at [319, 372] on li "Institution Management: Readmax administrators can perform Create, Read, Update…" at bounding box center [439, 387] width 685 height 43
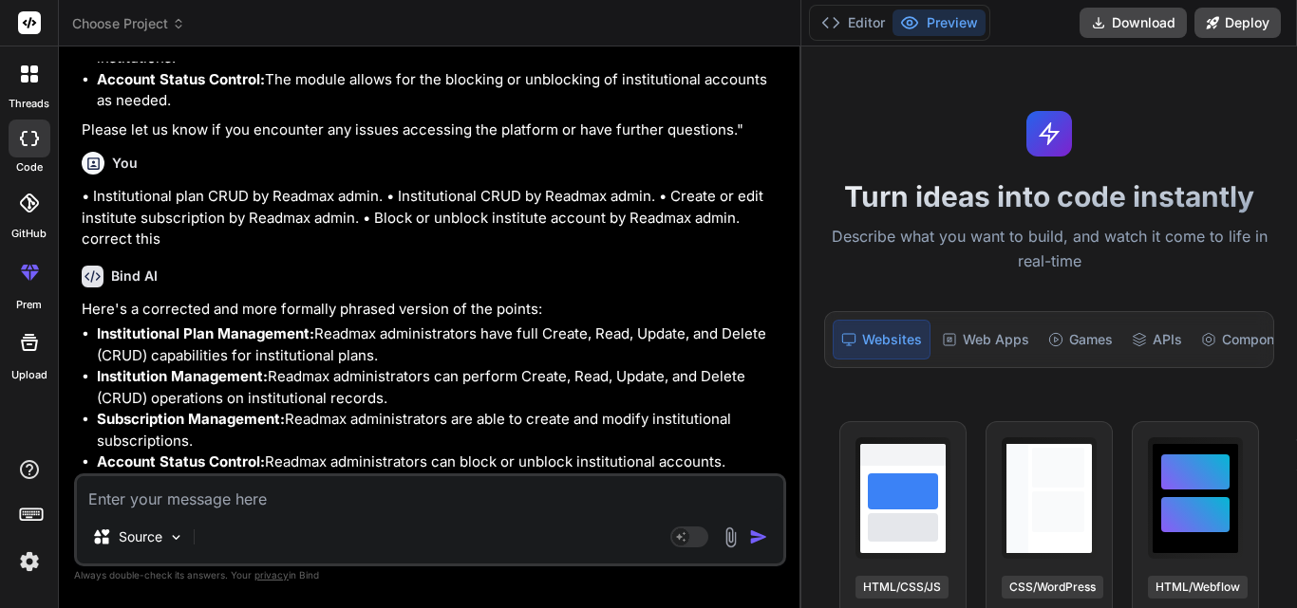
drag, startPoint x: 98, startPoint y: 420, endPoint x: 194, endPoint y: 437, distance: 97.4
click at [194, 437] on li "Subscription Management: Readmax administrators are able to create and modify i…" at bounding box center [439, 430] width 685 height 43
copy li "Subscription Management: Readmax administrators are able to create and modify i…"
click at [220, 444] on li "Subscription Management: Readmax administrators are able to create and modify i…" at bounding box center [439, 430] width 685 height 43
click at [235, 440] on li "Subscription Management: Readmax administrators are able to create and modify i…" at bounding box center [439, 430] width 685 height 43
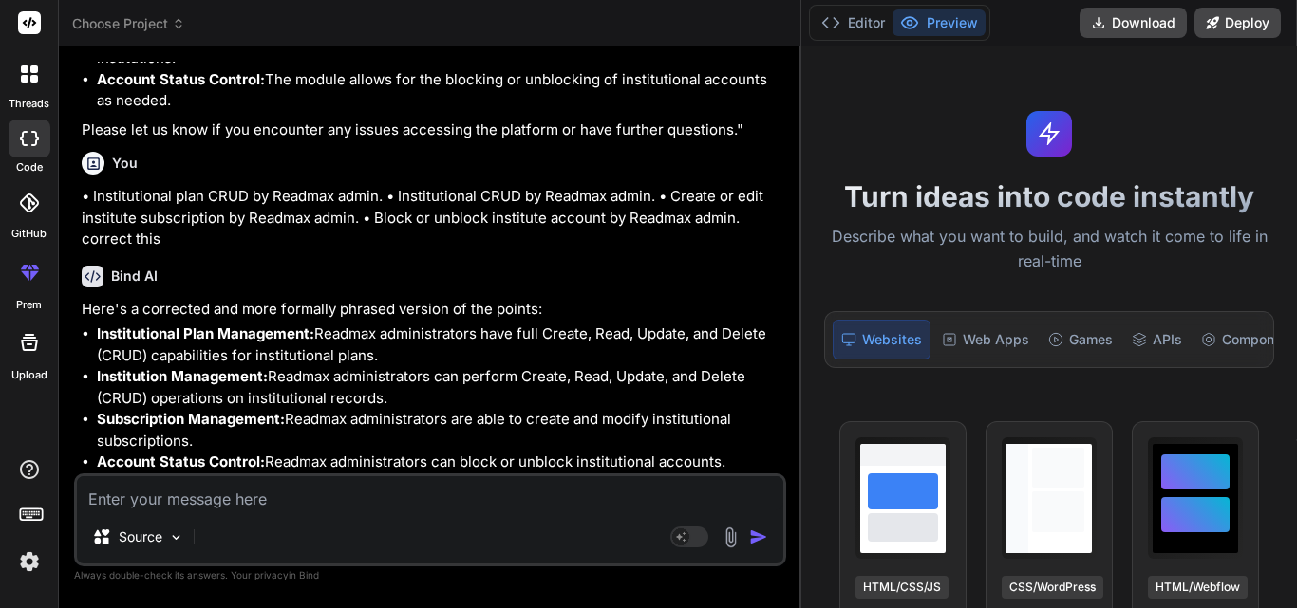
click at [277, 422] on strong "Subscription Management:" at bounding box center [191, 419] width 188 height 18
click at [284, 432] on li "Subscription Management: Readmax administrators are able to create and modify i…" at bounding box center [439, 430] width 685 height 43
drag, startPoint x: 102, startPoint y: 464, endPoint x: 191, endPoint y: 467, distance: 89.3
click at [231, 467] on strong "Account Status Control:" at bounding box center [181, 462] width 168 height 18
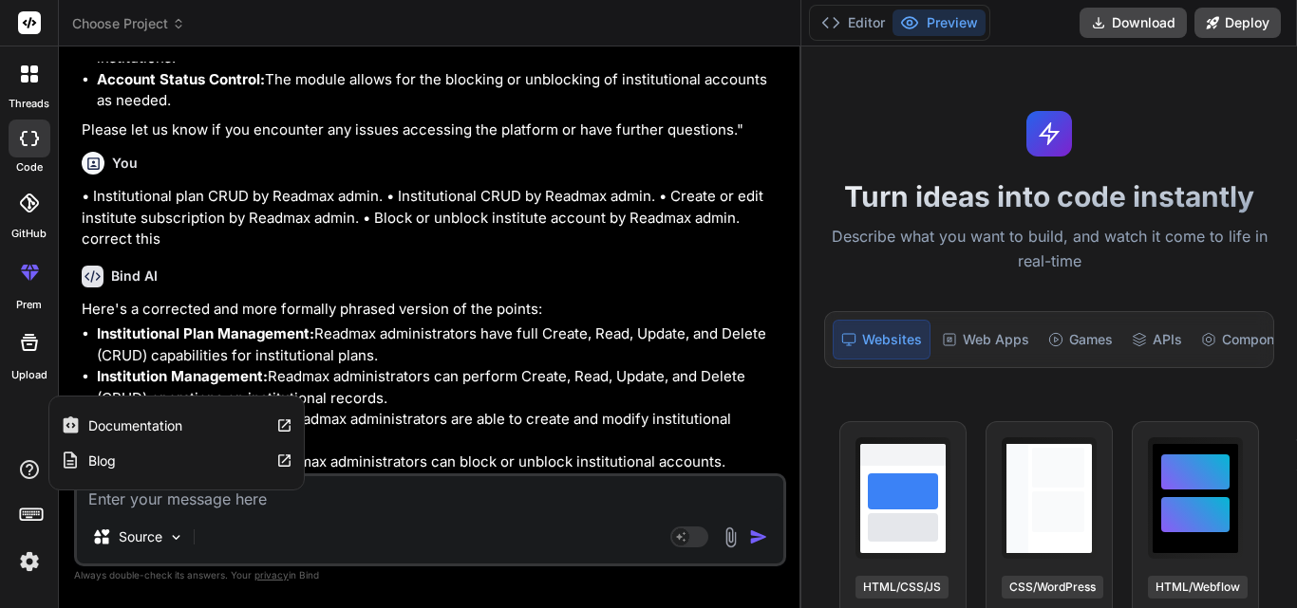
click at [220, 417] on div "Documentation" at bounding box center [176, 425] width 254 height 35
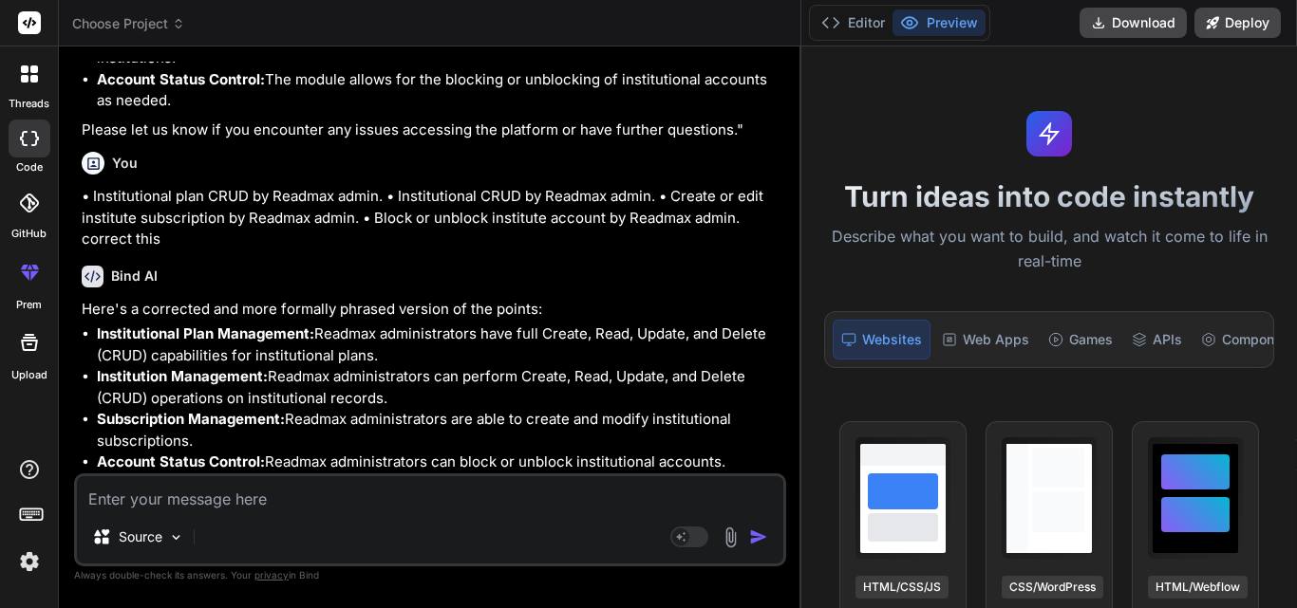
click at [147, 421] on strong "Subscription Management:" at bounding box center [191, 419] width 188 height 18
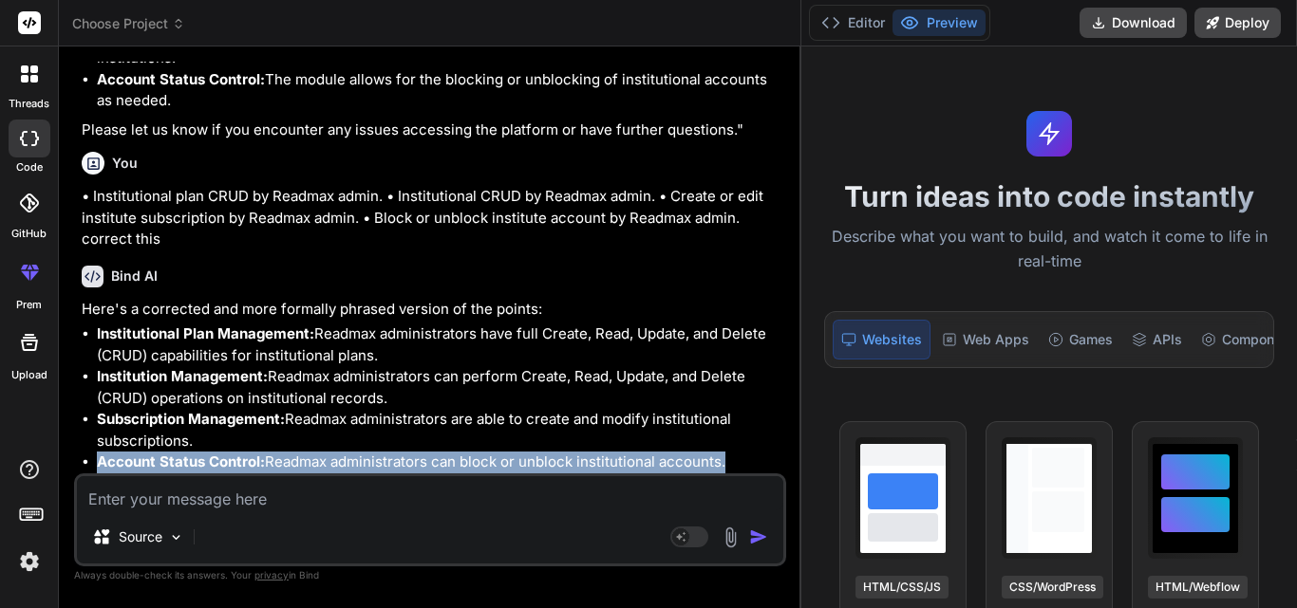
drag, startPoint x: 96, startPoint y: 461, endPoint x: 722, endPoint y: 471, distance: 626.6
click at [722, 471] on ul "Institutional Plan Management: Readmax administrators have full Create, Read, U…" at bounding box center [432, 399] width 701 height 150
copy li "Account Status Control: Readmax administrators can block or unblock institution…"
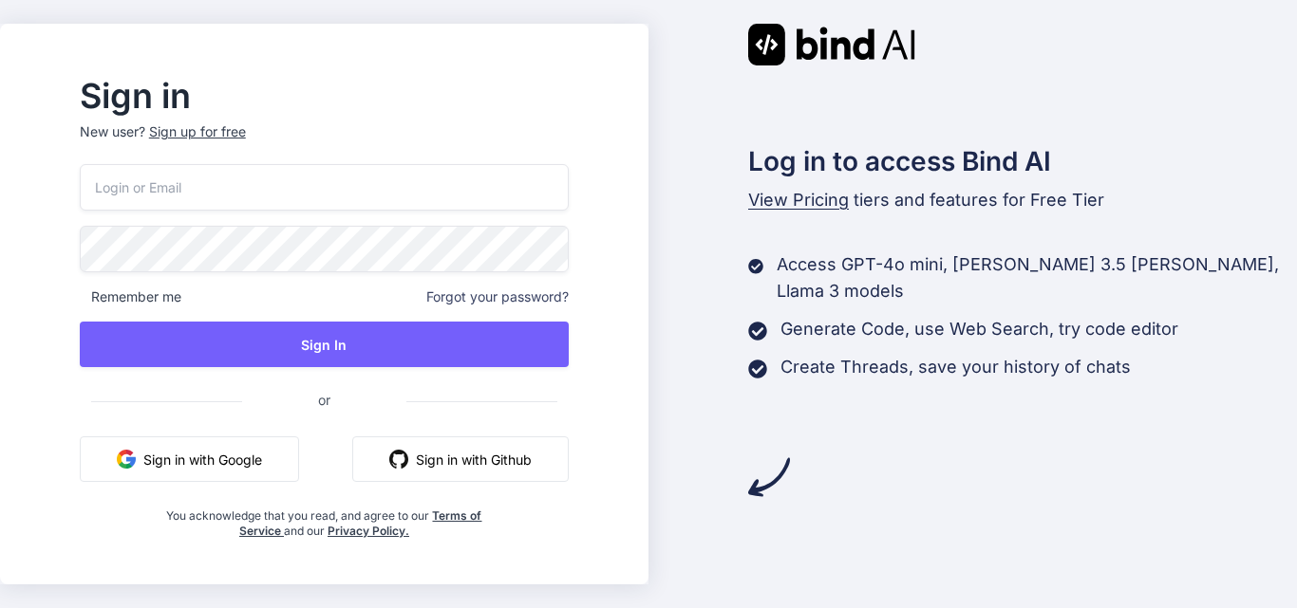
click at [192, 189] on input "email" at bounding box center [324, 187] width 489 height 47
click at [154, 186] on input "[EMAIL_ADDRESS][DOMAIN_NAME]" at bounding box center [324, 187] width 489 height 47
type input "[EMAIL_ADDRESS][DOMAIN_NAME]"
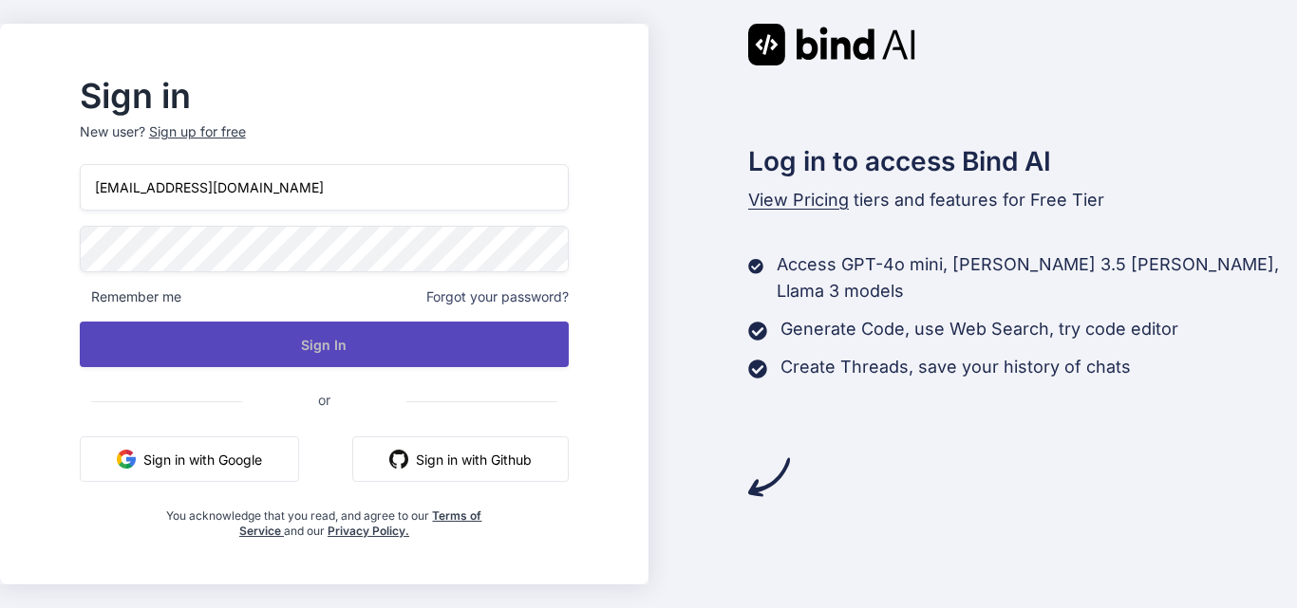
click at [285, 342] on button "Sign In" at bounding box center [324, 345] width 489 height 46
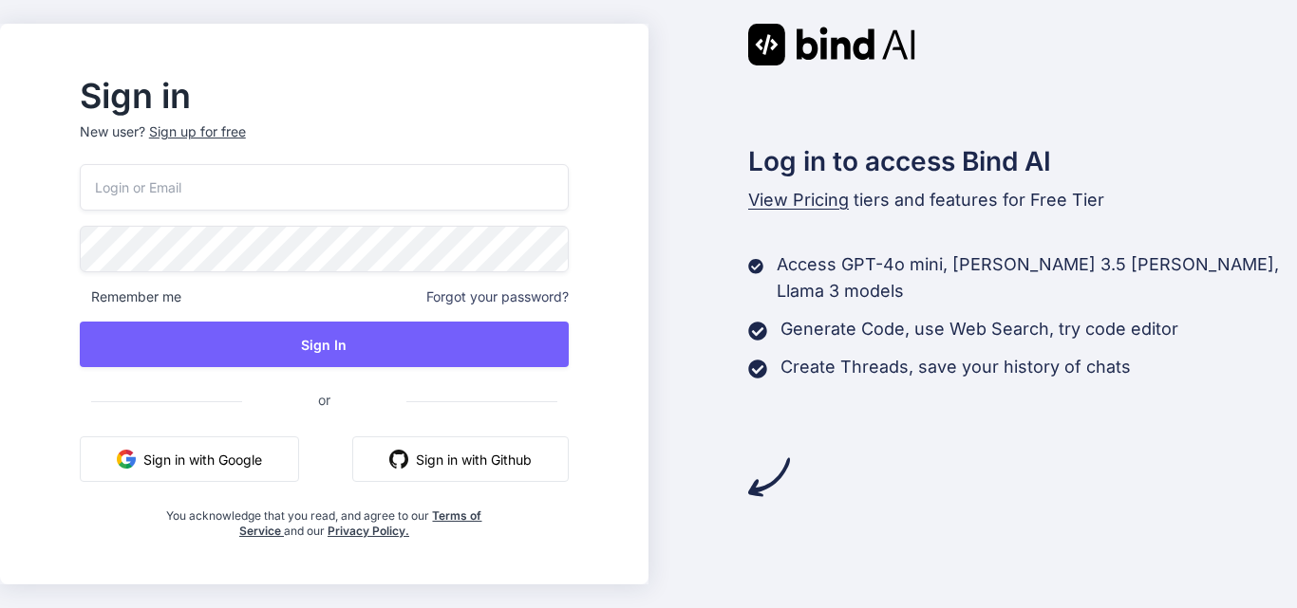
click at [294, 193] on input "email" at bounding box center [324, 187] width 489 height 47
click at [149, 181] on input "asif@yopmail.com" at bounding box center [324, 187] width 489 height 47
type input "asif04@yopmail.com"
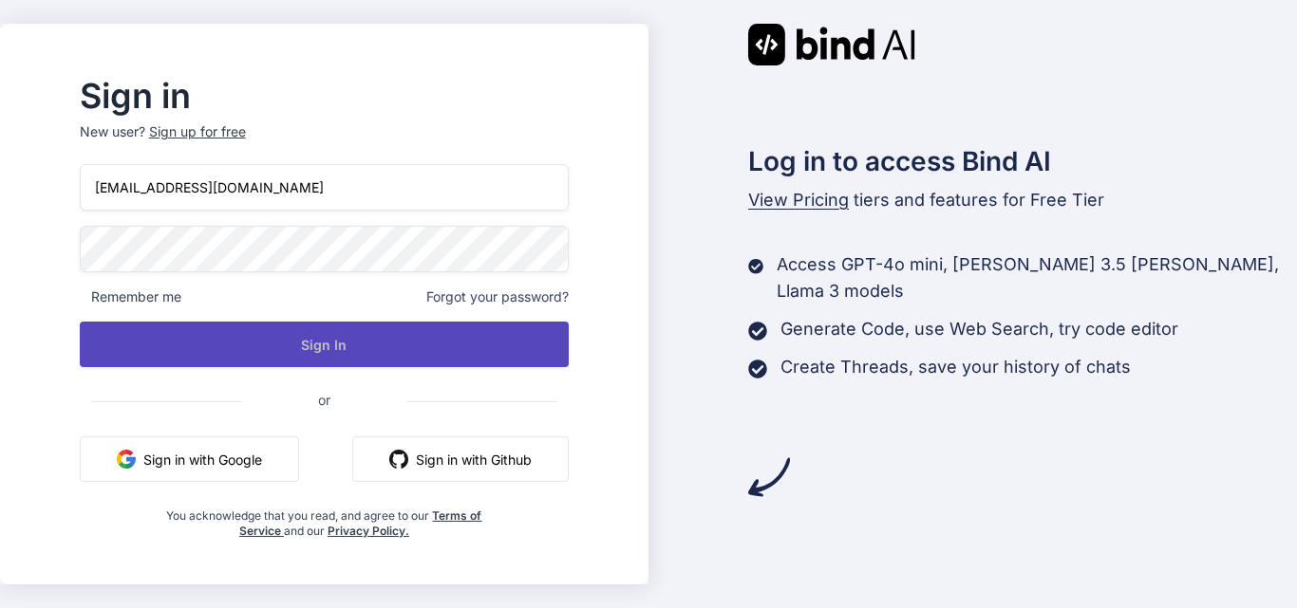
click at [247, 337] on button "Sign In" at bounding box center [324, 345] width 489 height 46
